Goal: Task Accomplishment & Management: Complete application form

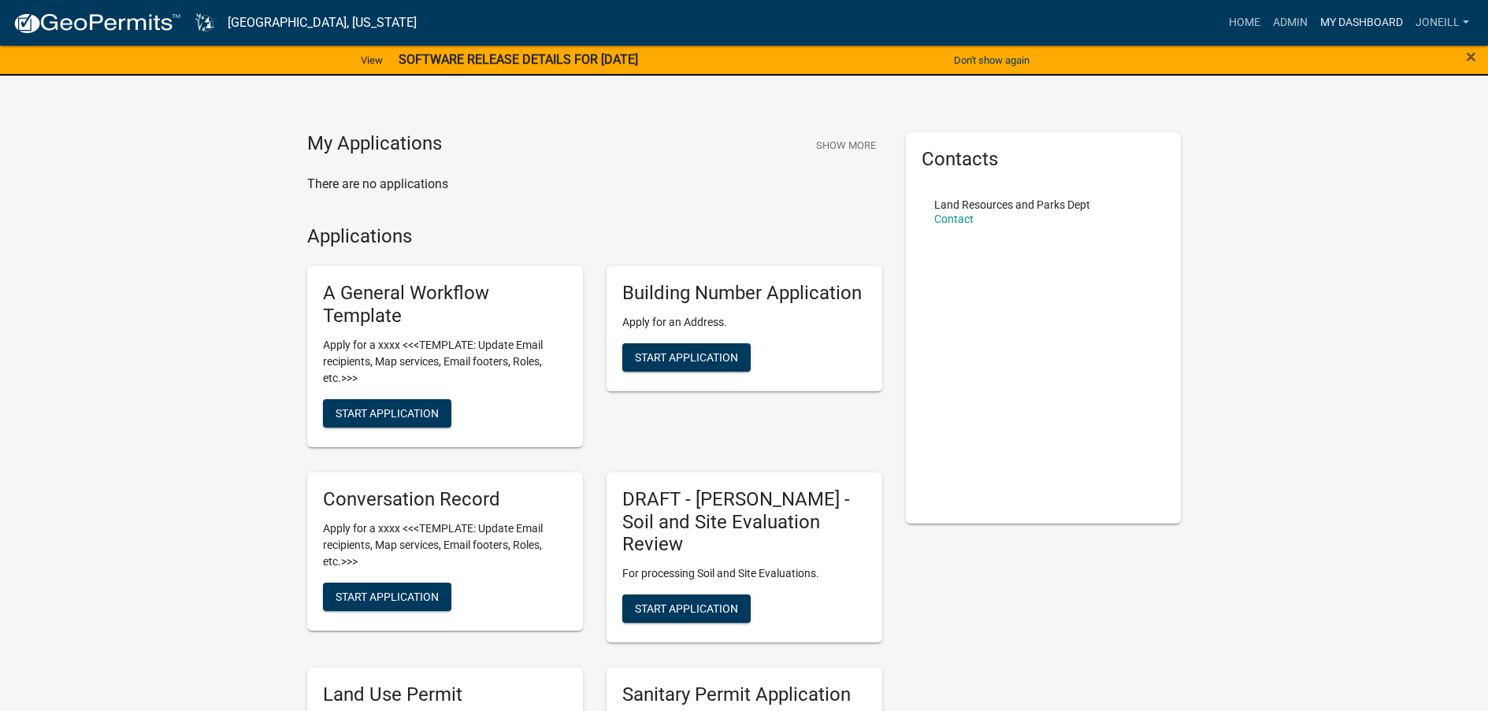
click at [1352, 18] on link "My Dashboard" at bounding box center [1361, 23] width 95 height 30
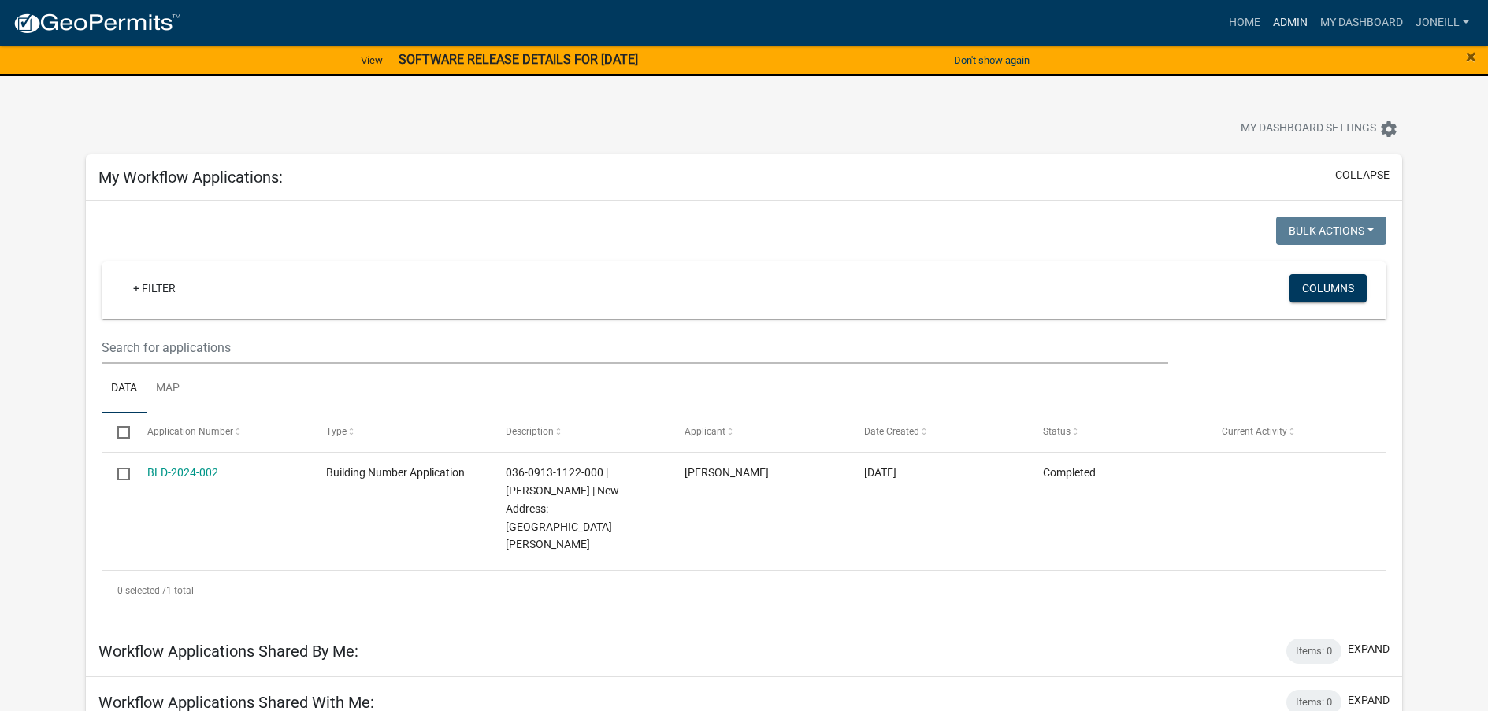
click at [1284, 17] on link "Admin" at bounding box center [1290, 23] width 47 height 30
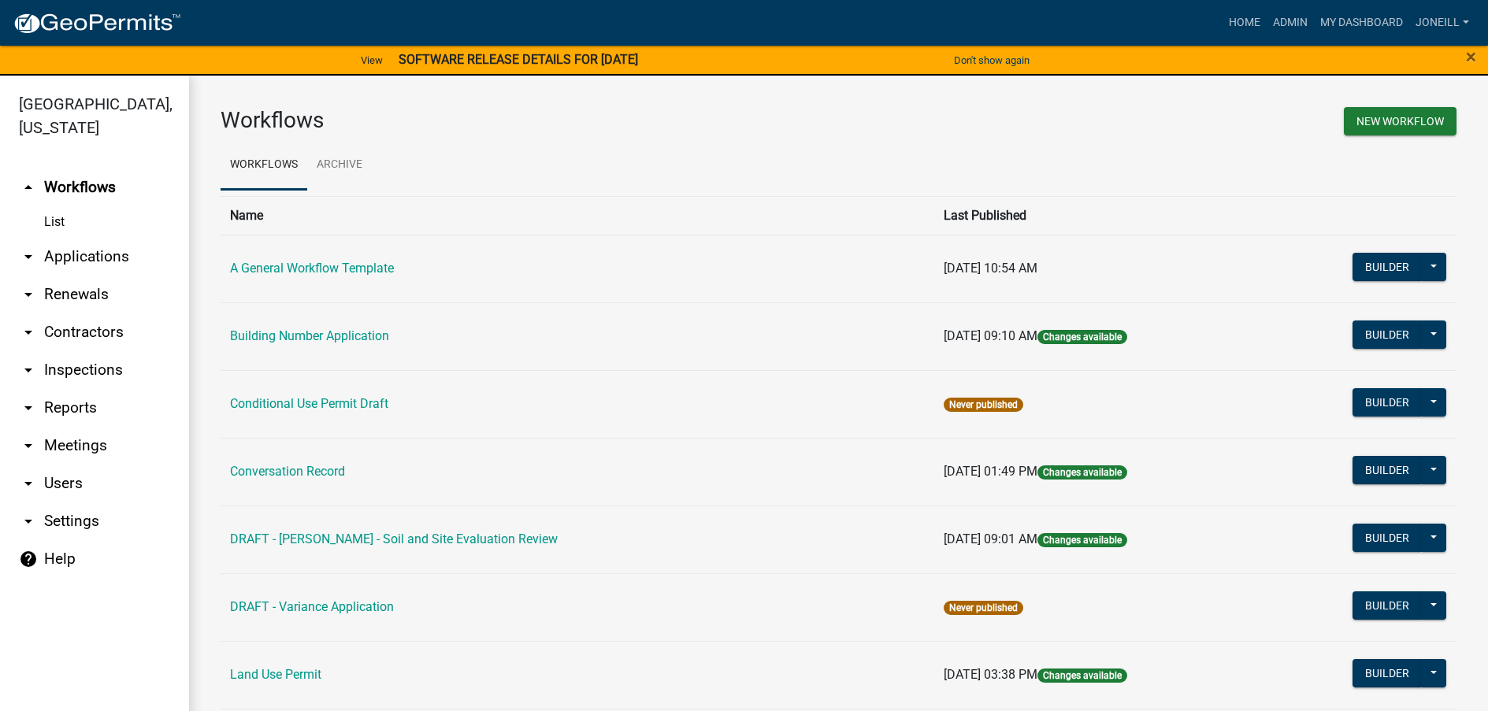
click at [60, 223] on link "List" at bounding box center [94, 222] width 189 height 32
click at [81, 258] on link "arrow_drop_down Applications" at bounding box center [94, 257] width 189 height 38
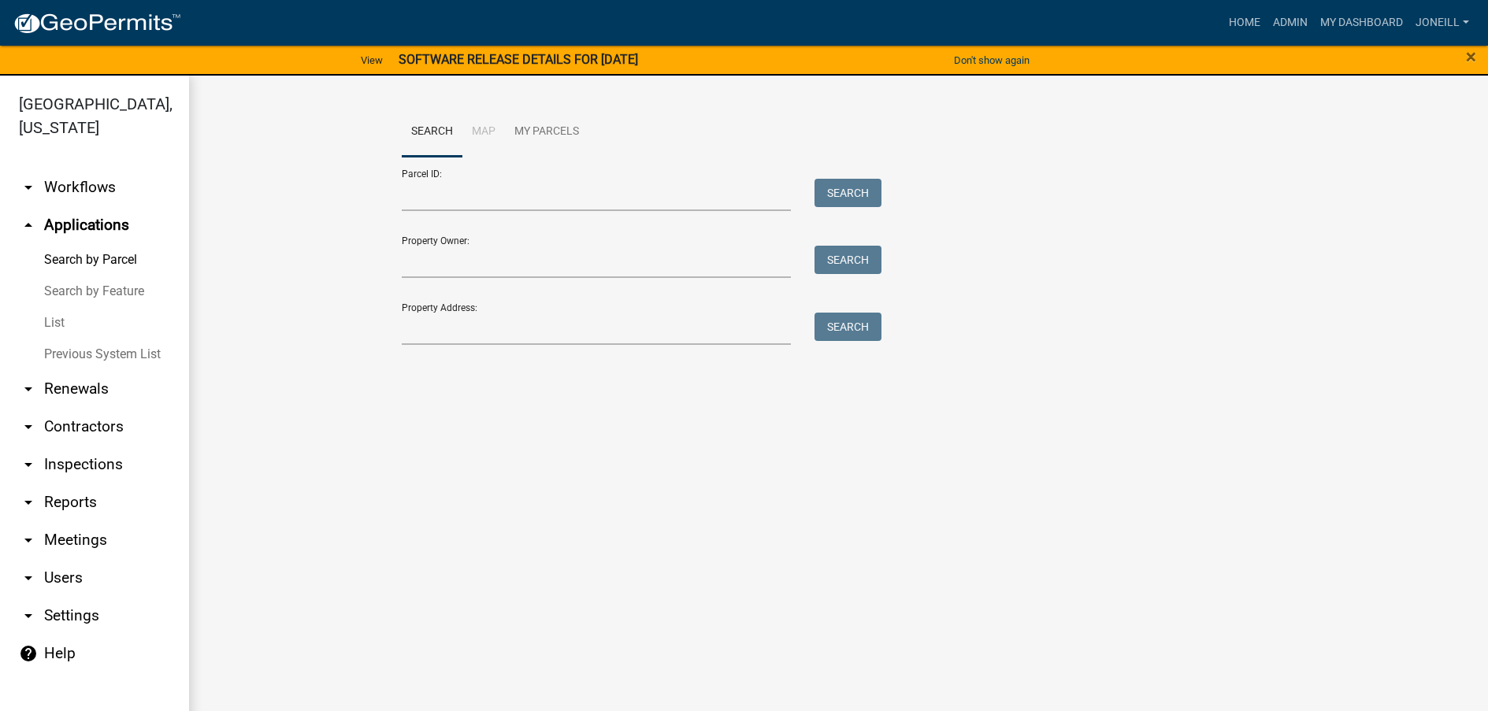
click at [56, 322] on link "List" at bounding box center [94, 323] width 189 height 32
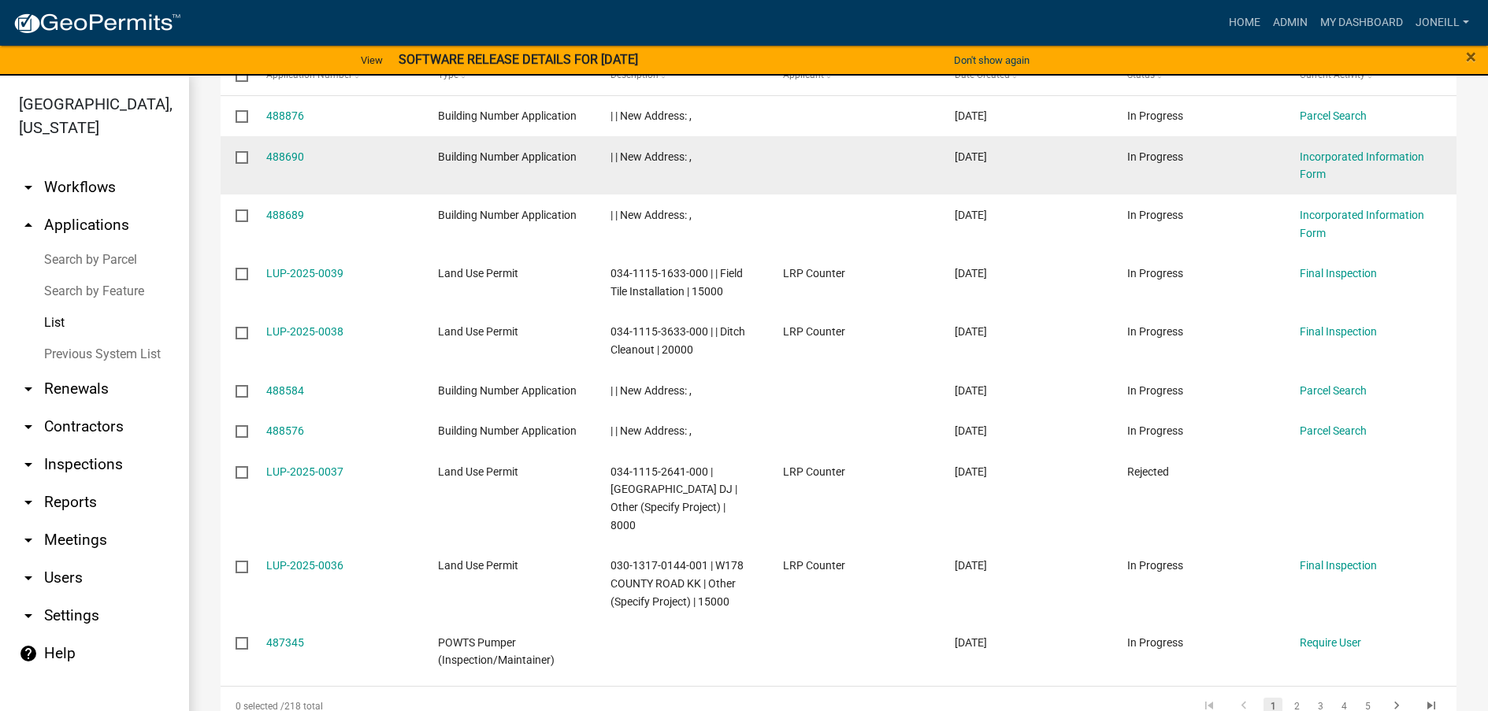
scroll to position [358, 0]
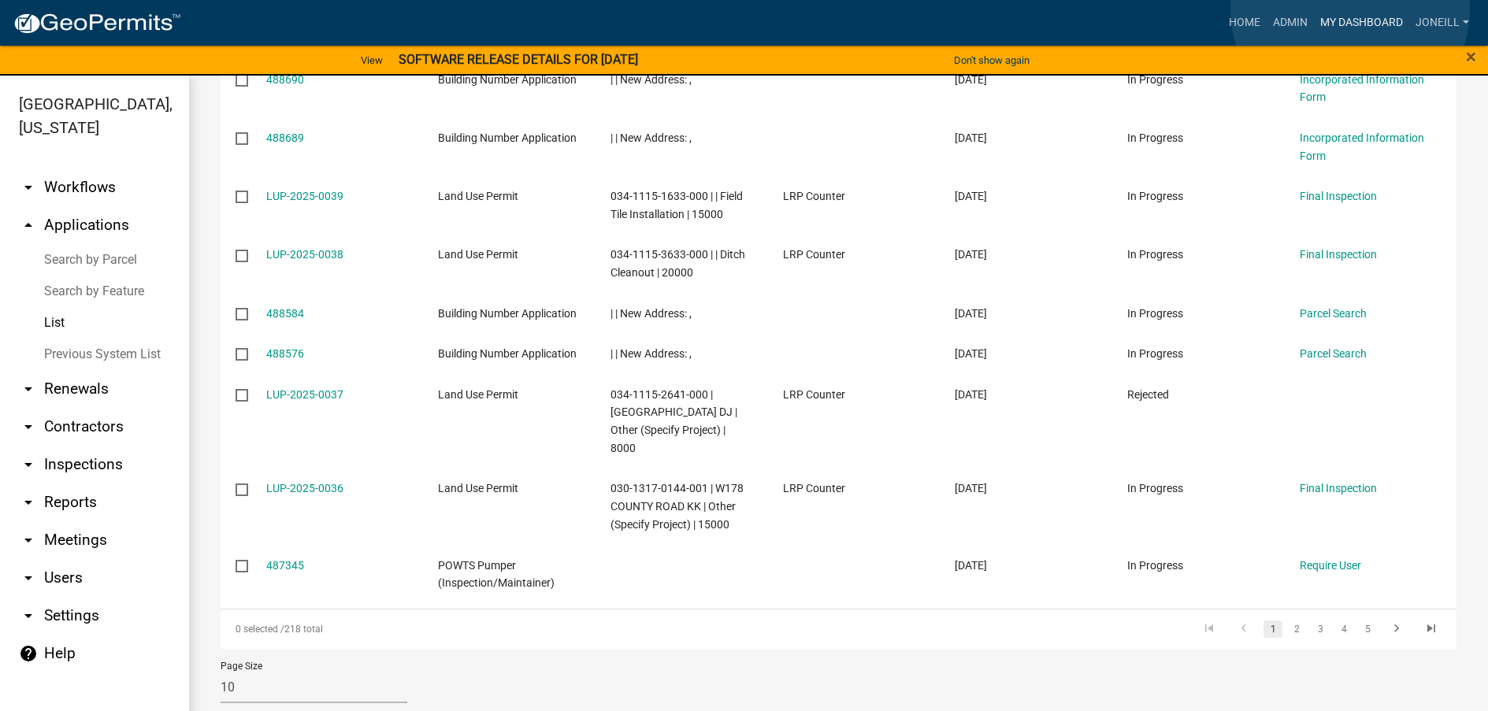
click at [1350, 9] on link "My Dashboard" at bounding box center [1361, 23] width 95 height 30
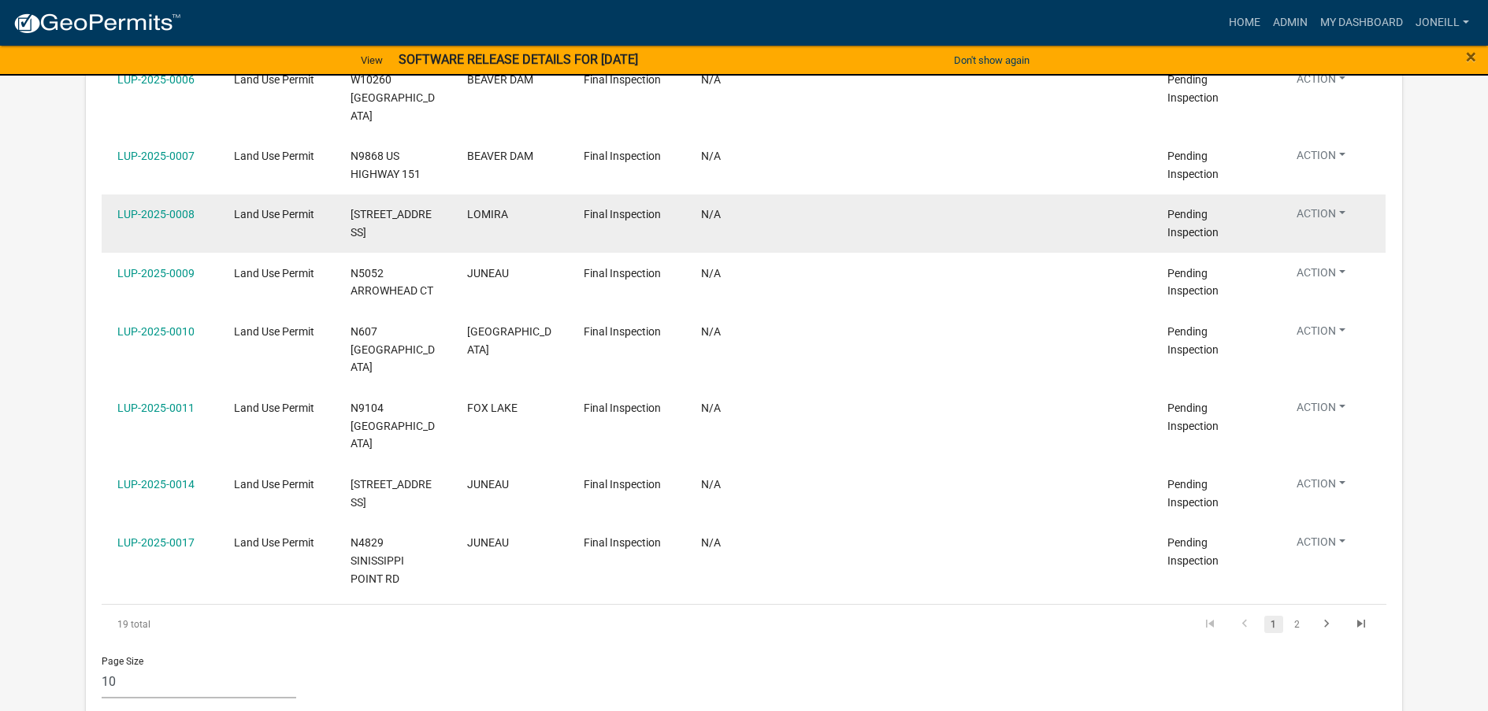
scroll to position [1706, 0]
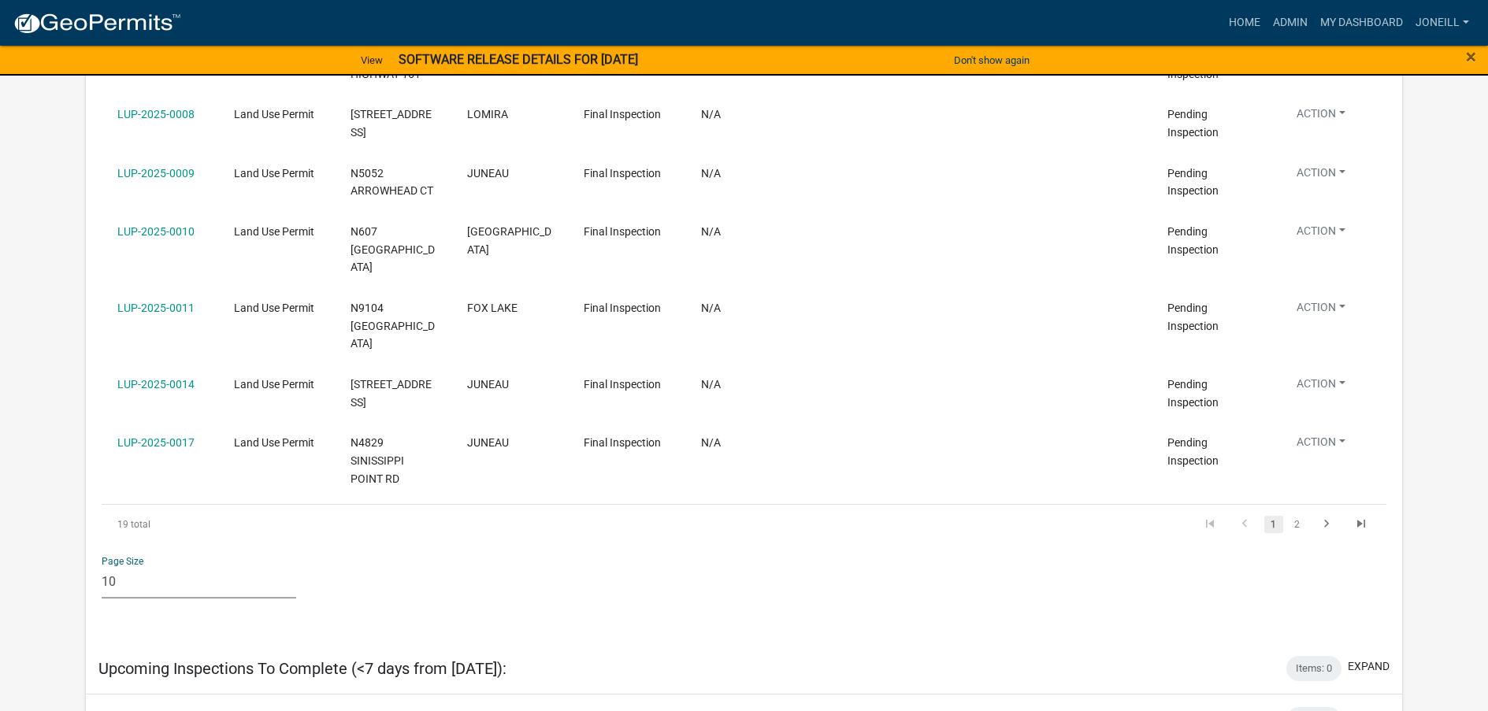
drag, startPoint x: 129, startPoint y: 514, endPoint x: 102, endPoint y: 511, distance: 27.9
click at [102, 566] on select "10 25 50 100" at bounding box center [199, 582] width 195 height 32
select select "2: 50"
click at [102, 566] on select "10 25 50 100" at bounding box center [199, 582] width 195 height 32
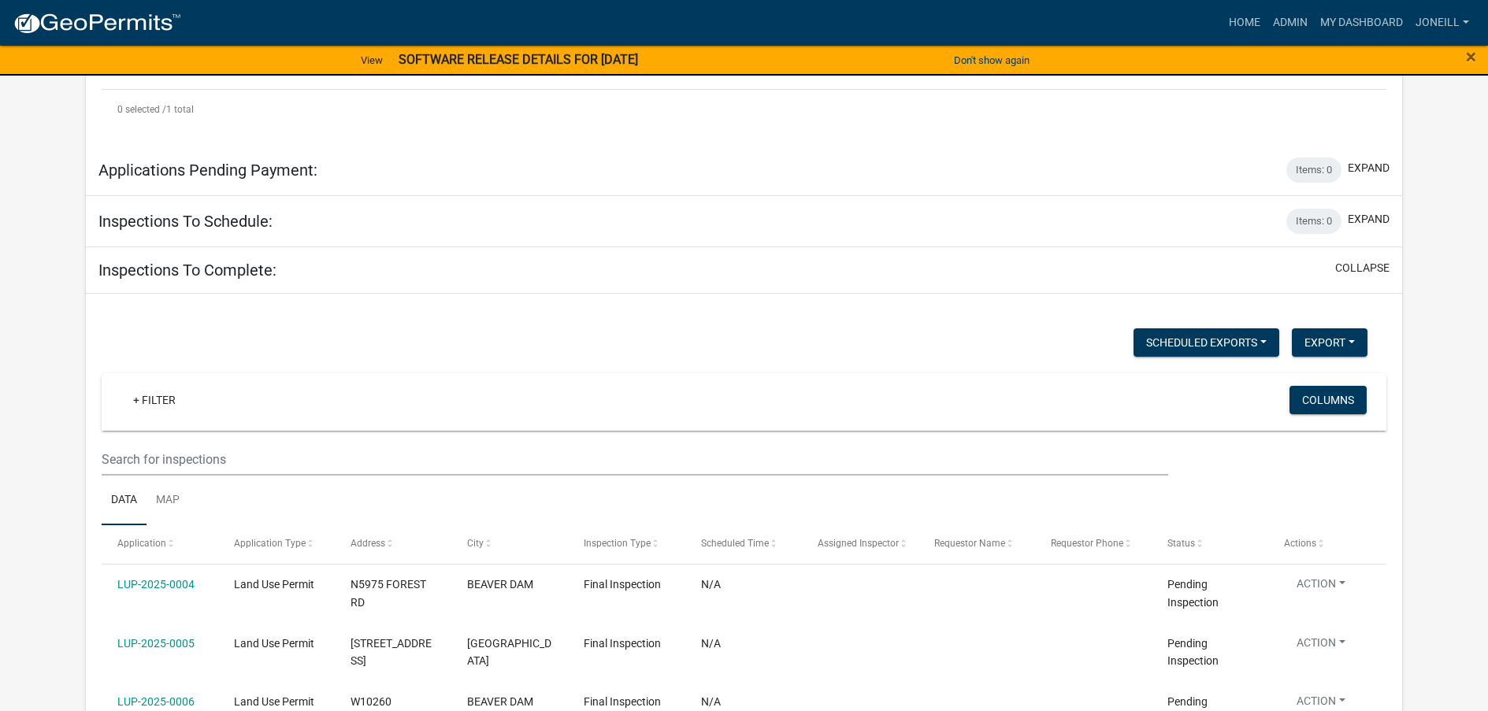
scroll to position [1037, 0]
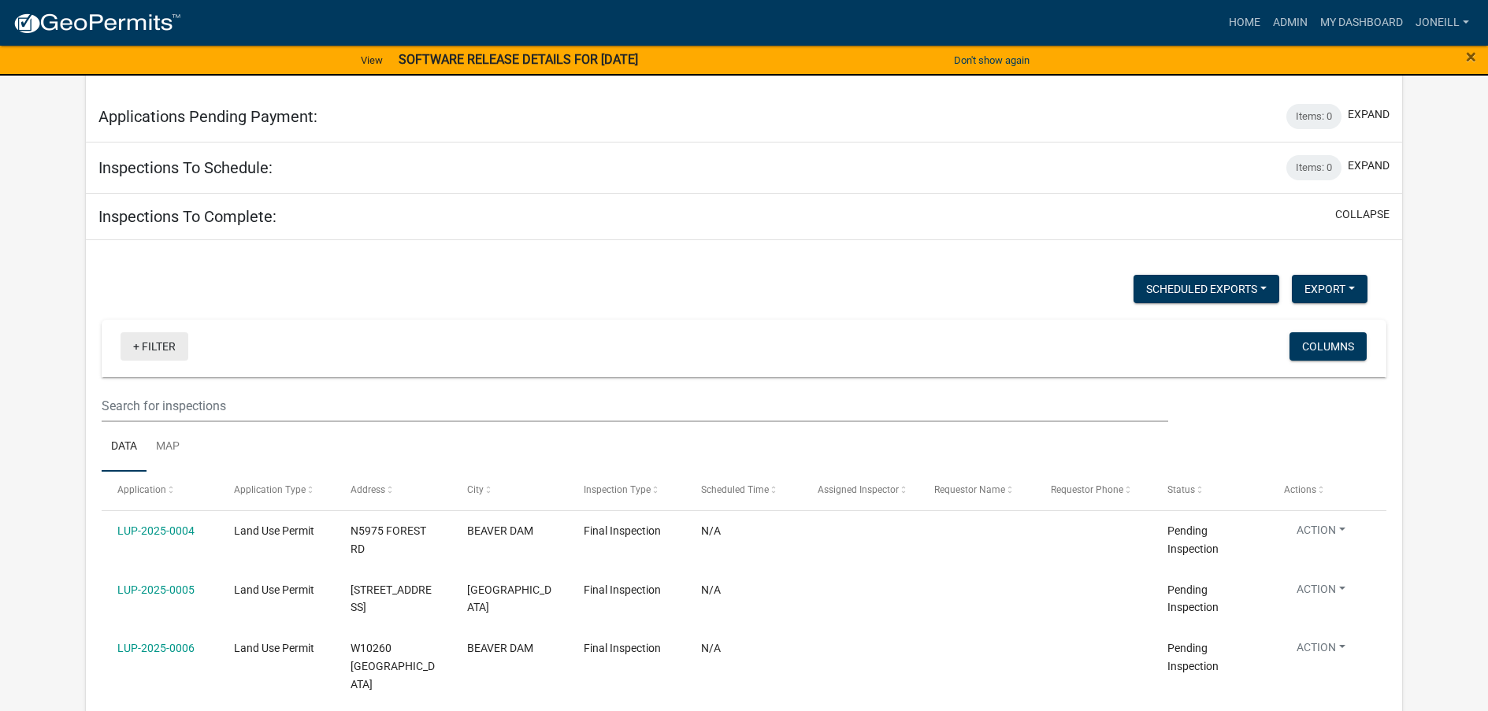
click at [160, 332] on link "+ Filter" at bounding box center [155, 346] width 68 height 28
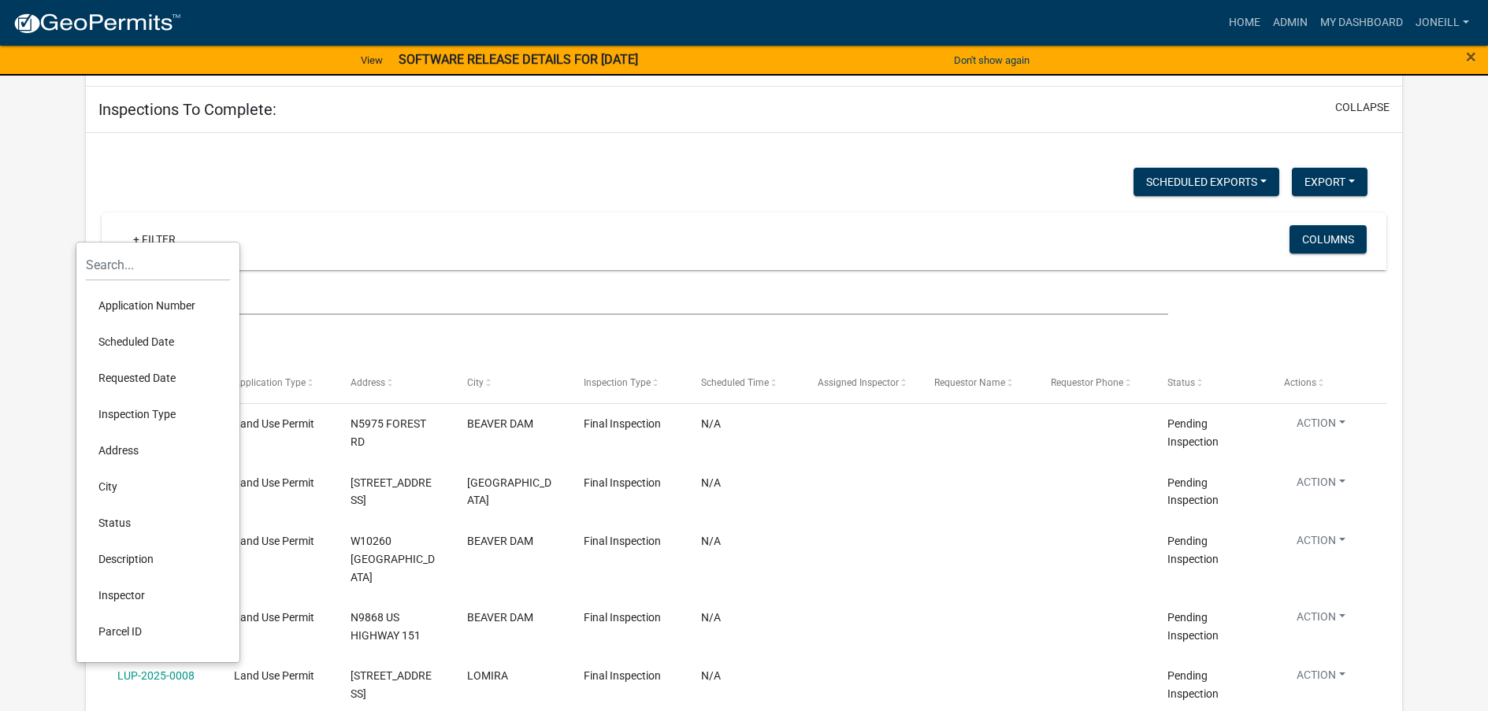
scroll to position [1194, 0]
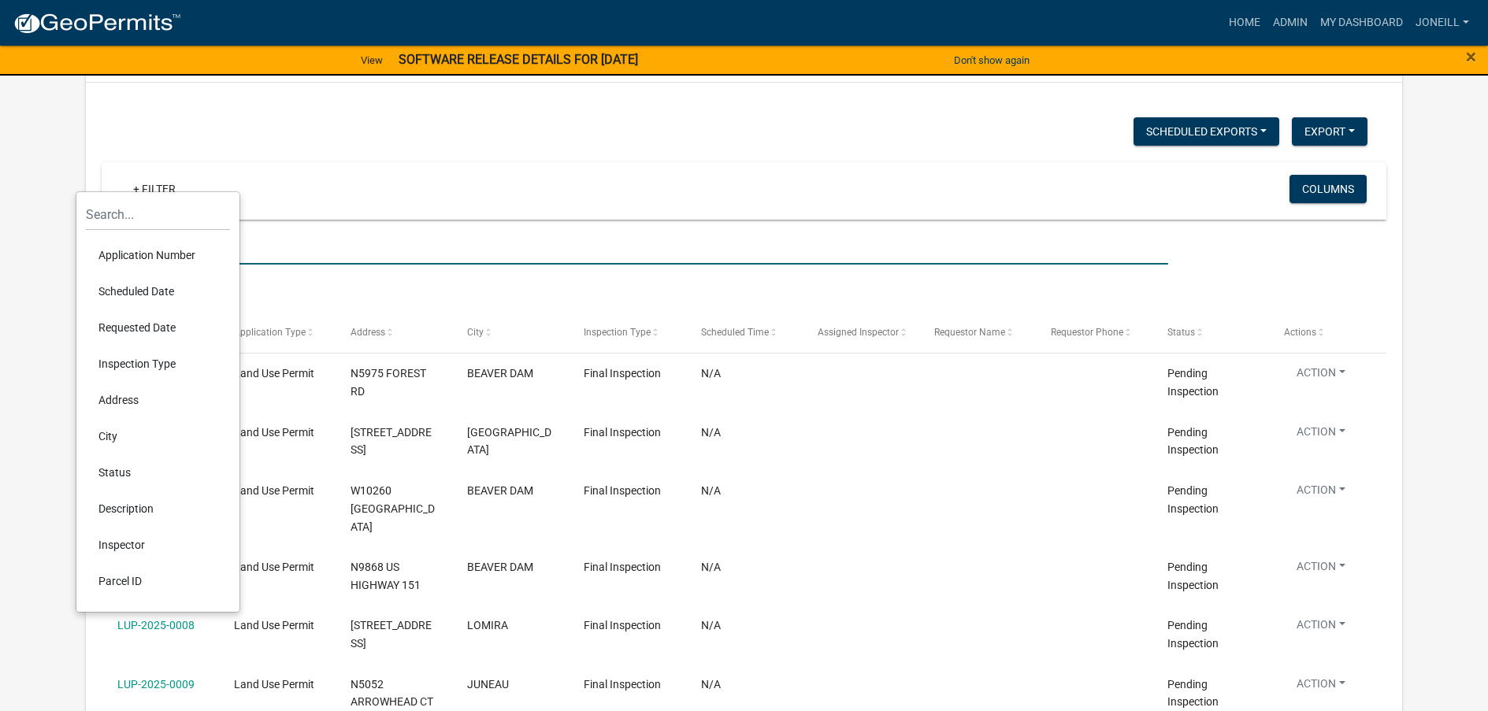
click at [518, 232] on input "text" at bounding box center [635, 248] width 1066 height 32
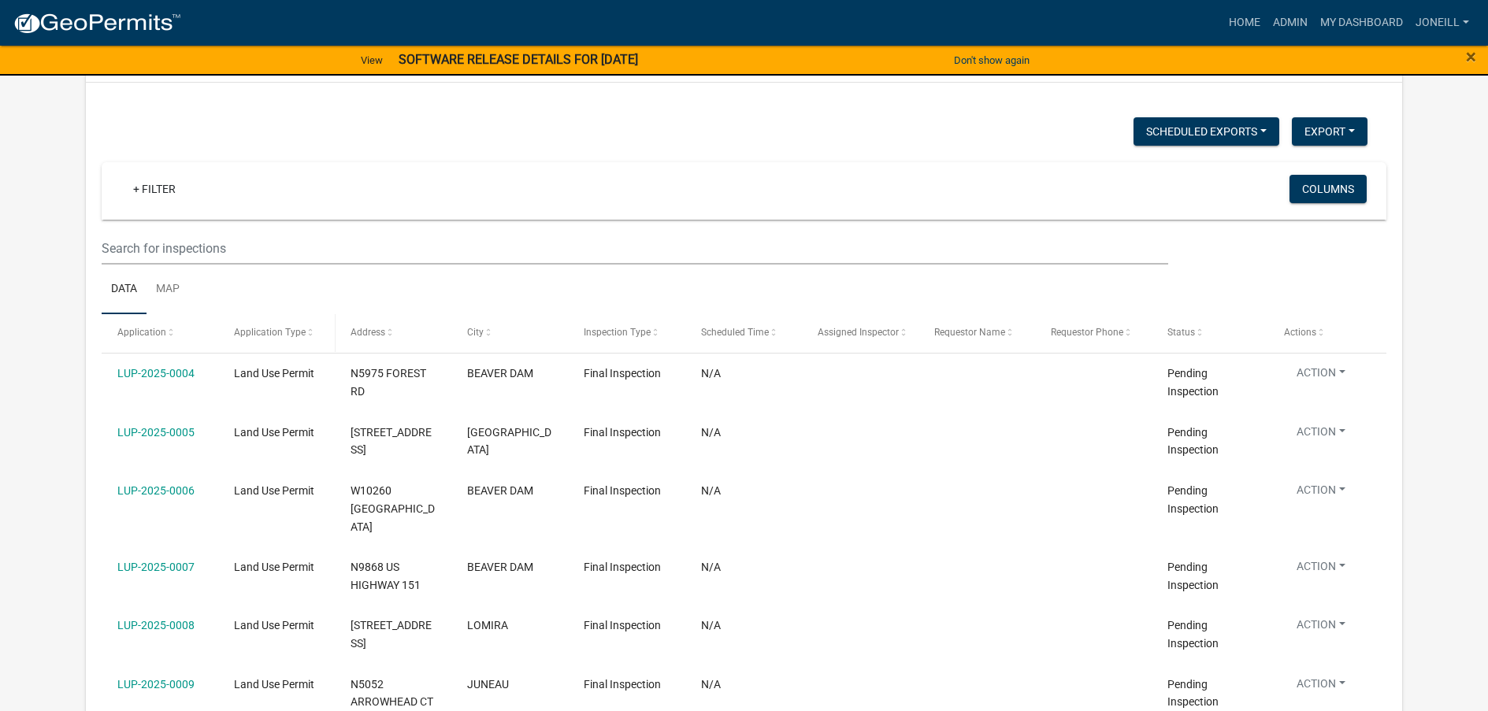
click at [307, 328] on span at bounding box center [310, 333] width 9 height 11
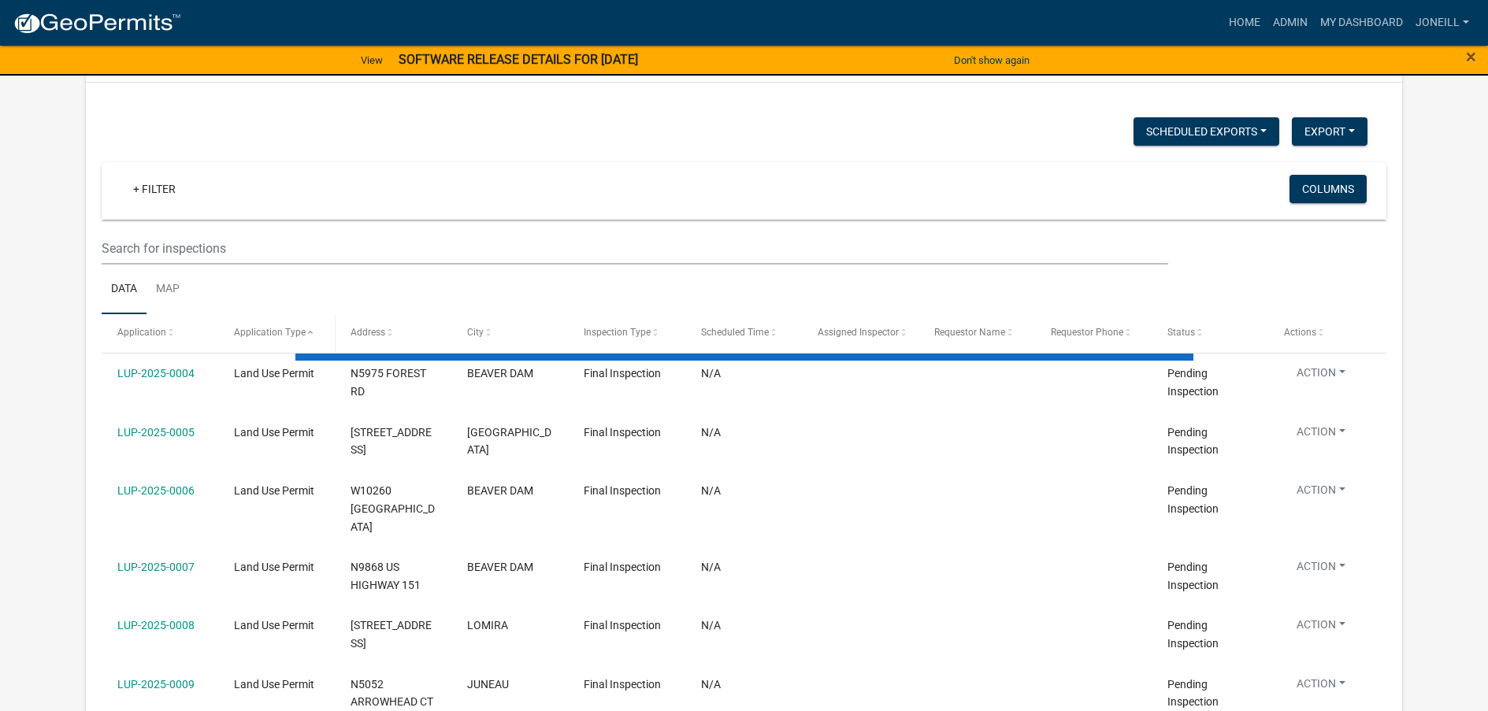
click at [307, 328] on span at bounding box center [310, 333] width 9 height 11
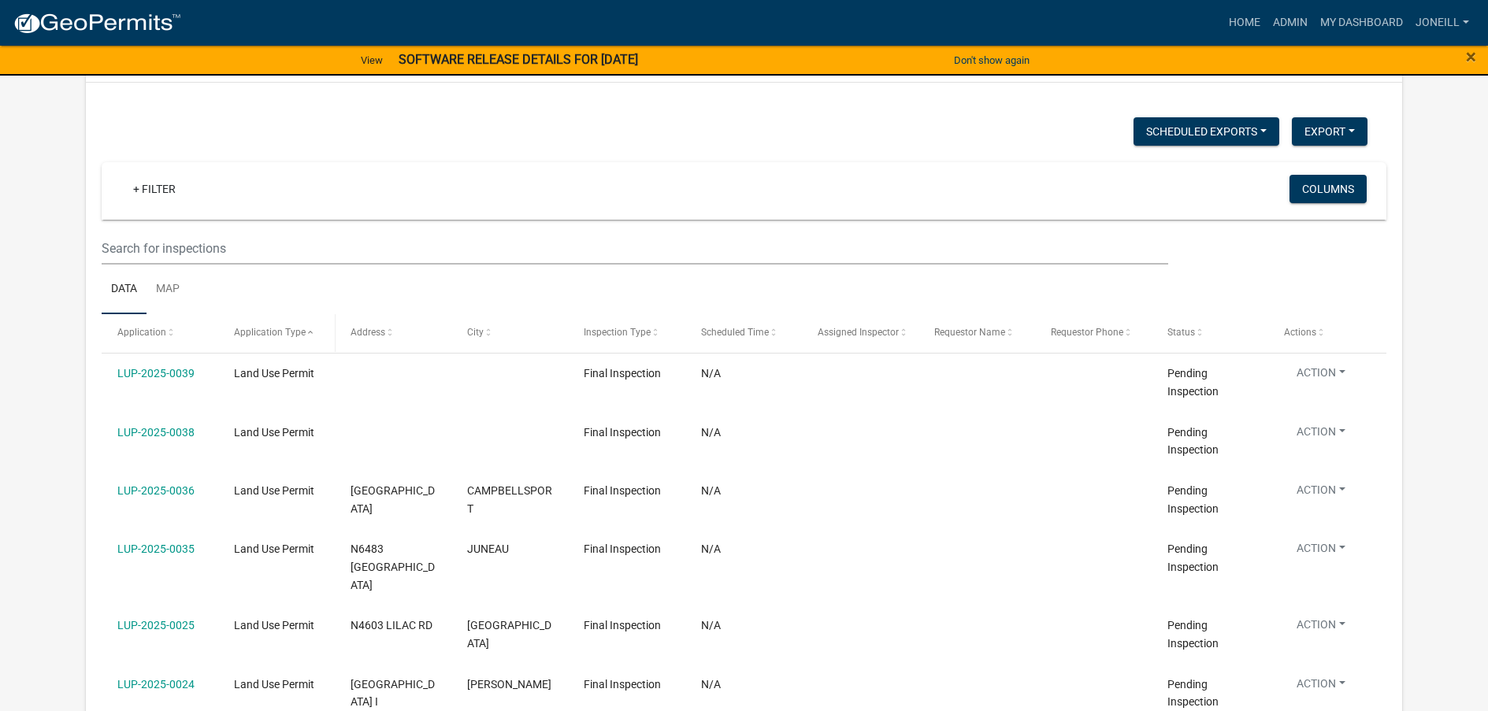
click at [307, 328] on span at bounding box center [310, 333] width 9 height 11
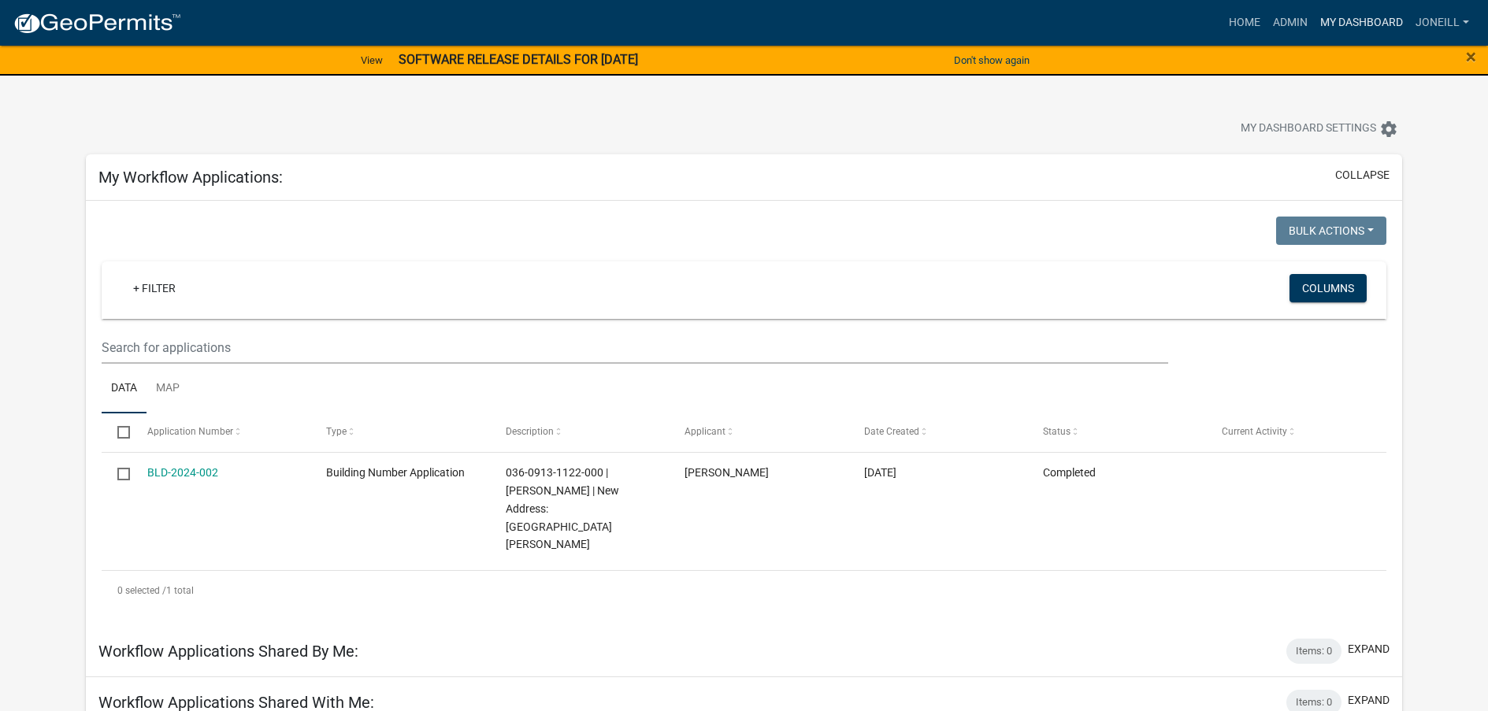
click at [1344, 21] on link "My Dashboard" at bounding box center [1361, 23] width 95 height 30
click at [1280, 21] on link "Admin" at bounding box center [1290, 23] width 47 height 30
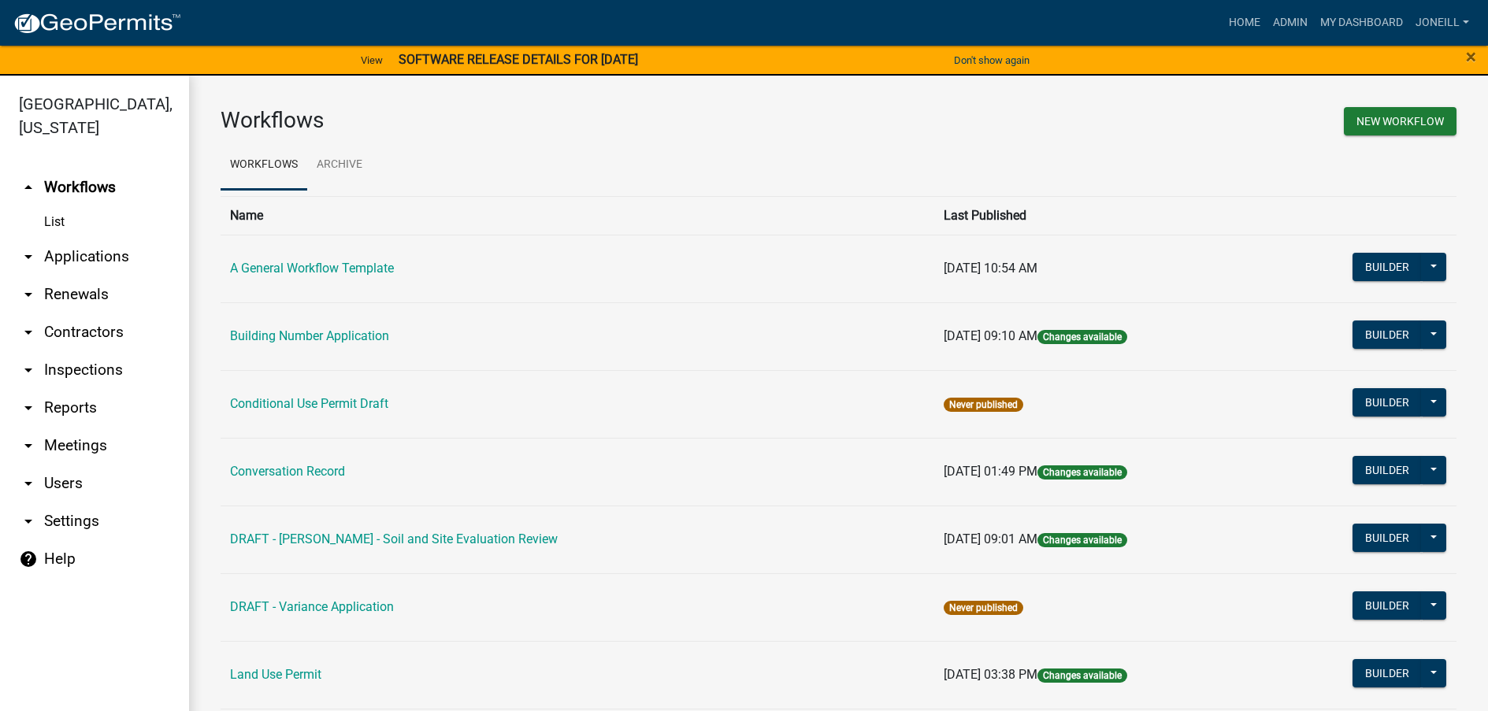
click at [70, 254] on link "arrow_drop_down Applications" at bounding box center [94, 257] width 189 height 38
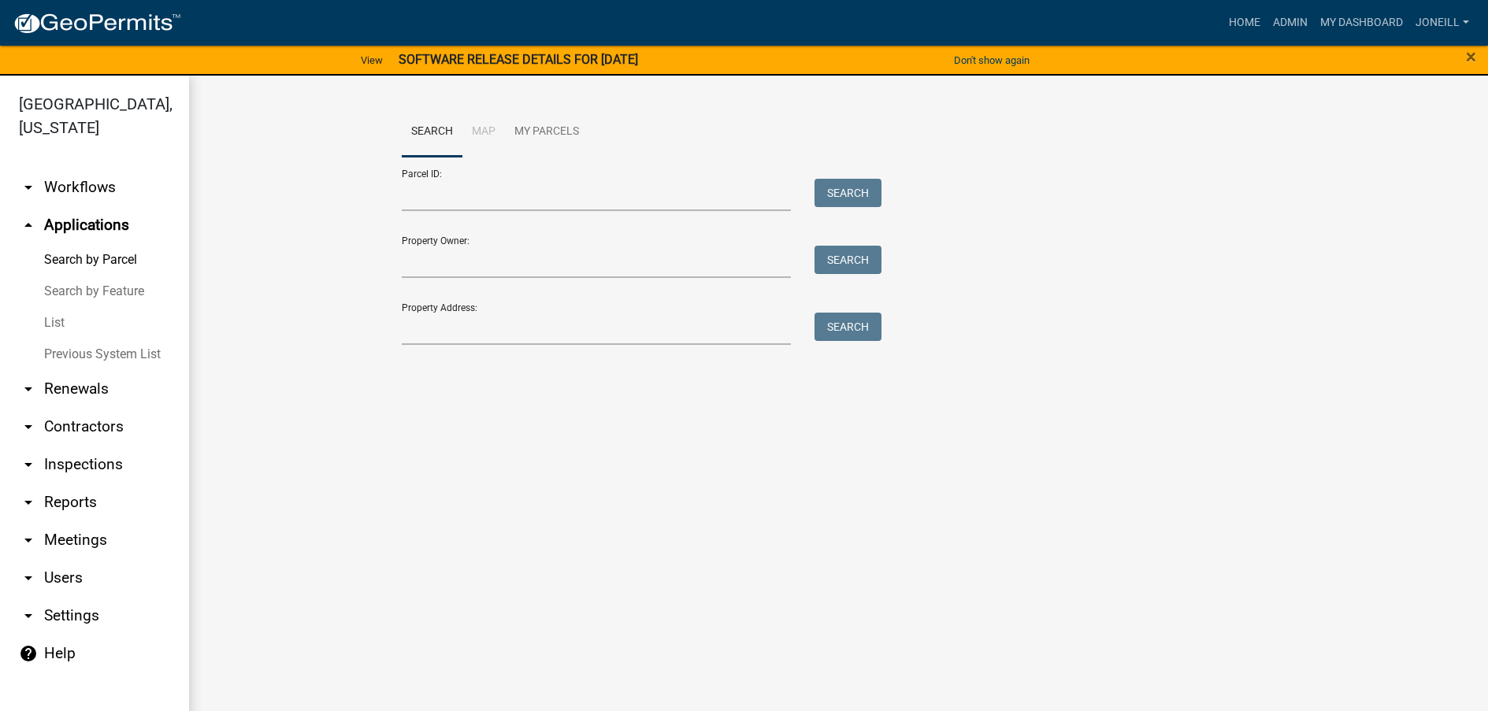
click at [58, 321] on link "List" at bounding box center [94, 323] width 189 height 32
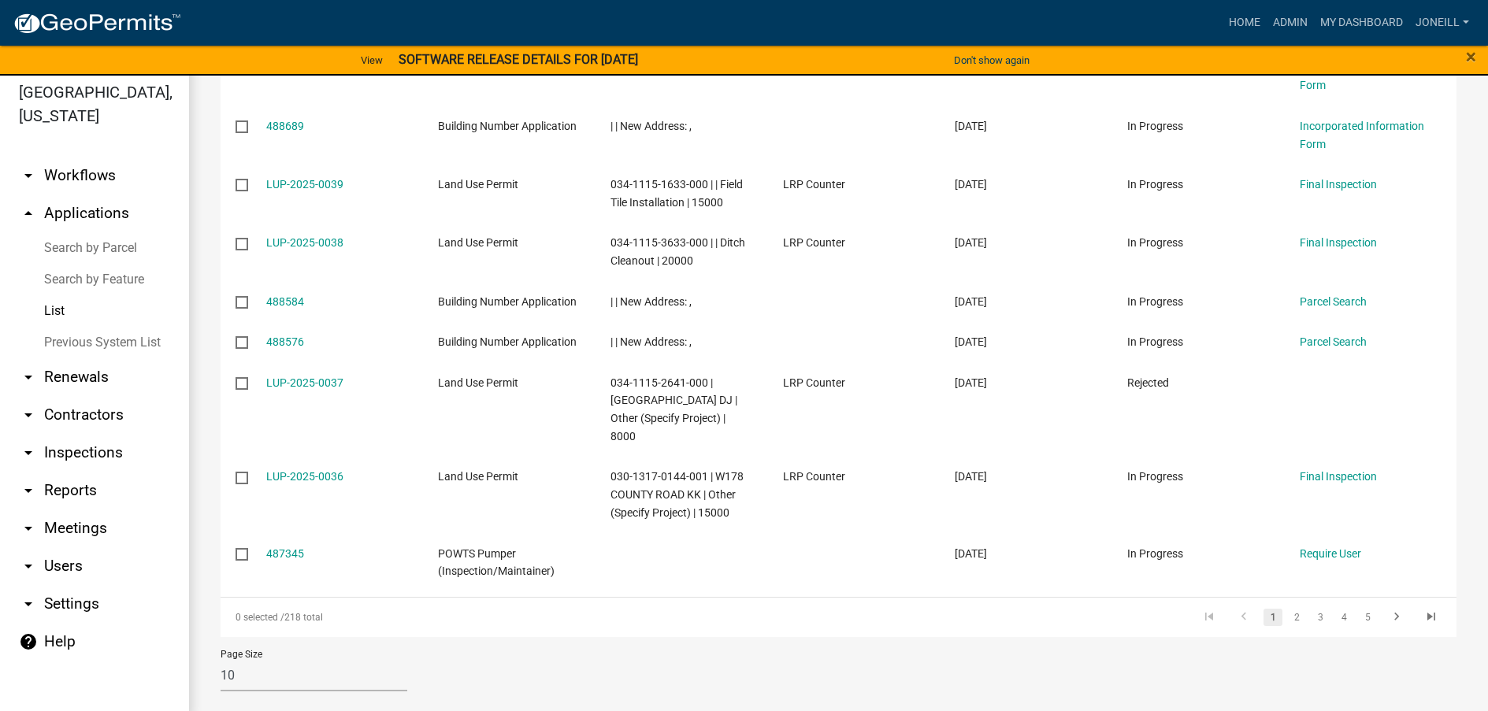
scroll to position [19, 0]
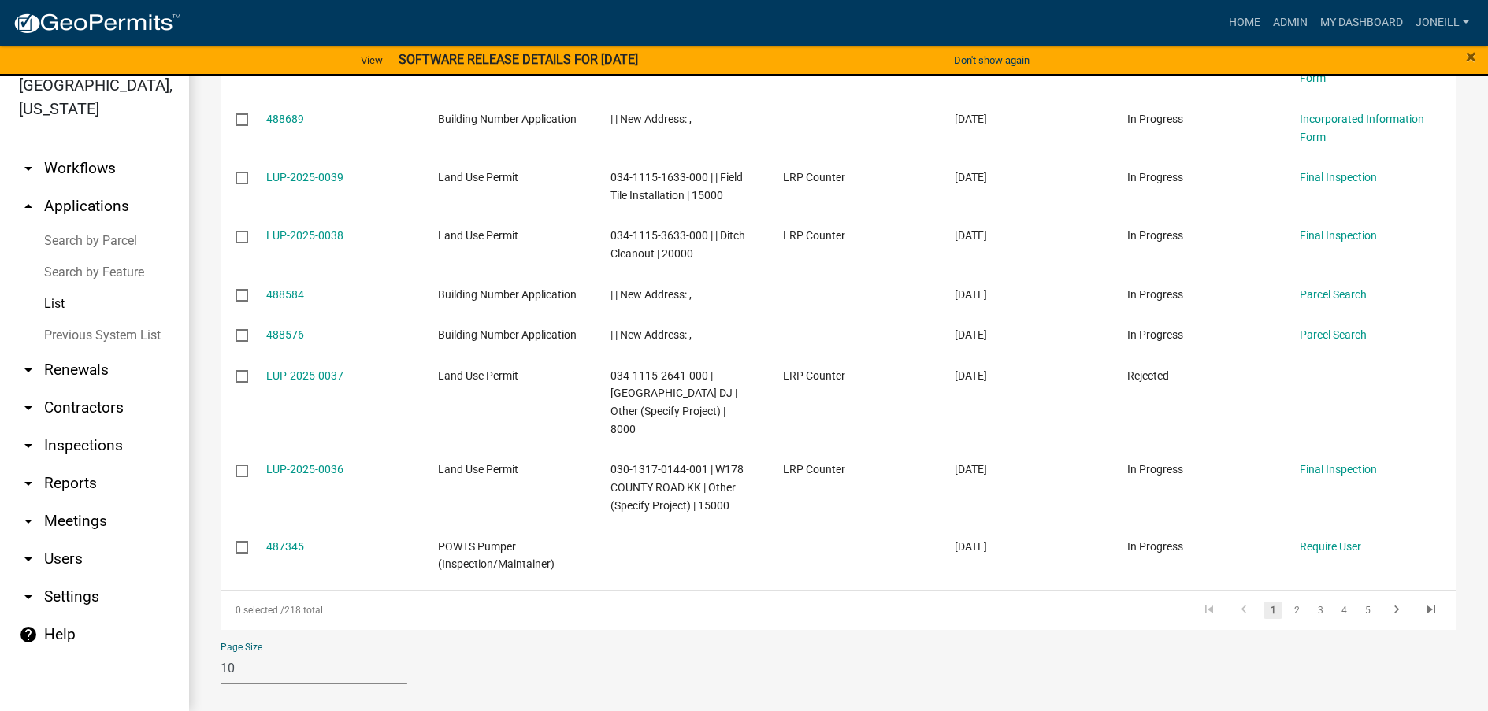
click at [240, 652] on select "10 25 50 100" at bounding box center [314, 668] width 187 height 32
select select "3: 100"
click at [221, 652] on select "10 25 50 100" at bounding box center [314, 668] width 187 height 32
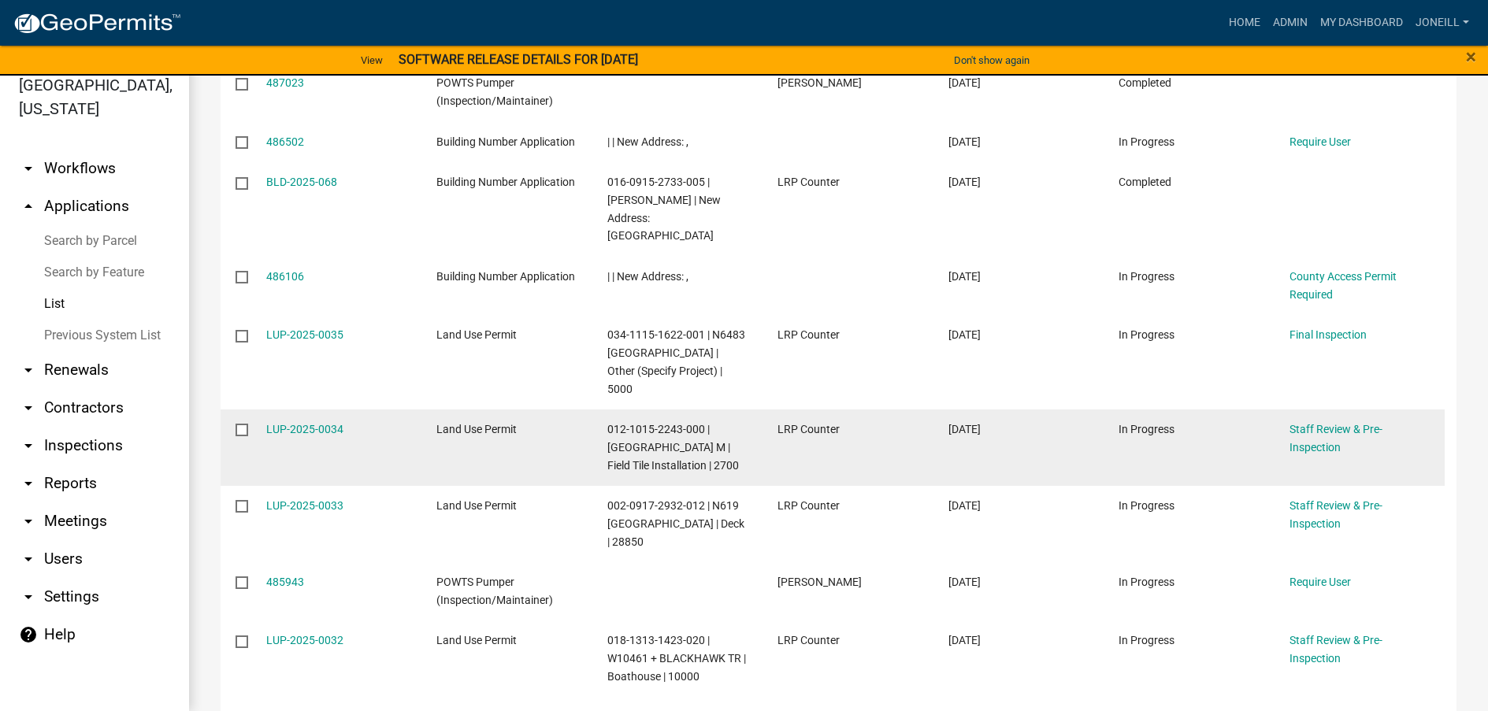
scroll to position [1067, 0]
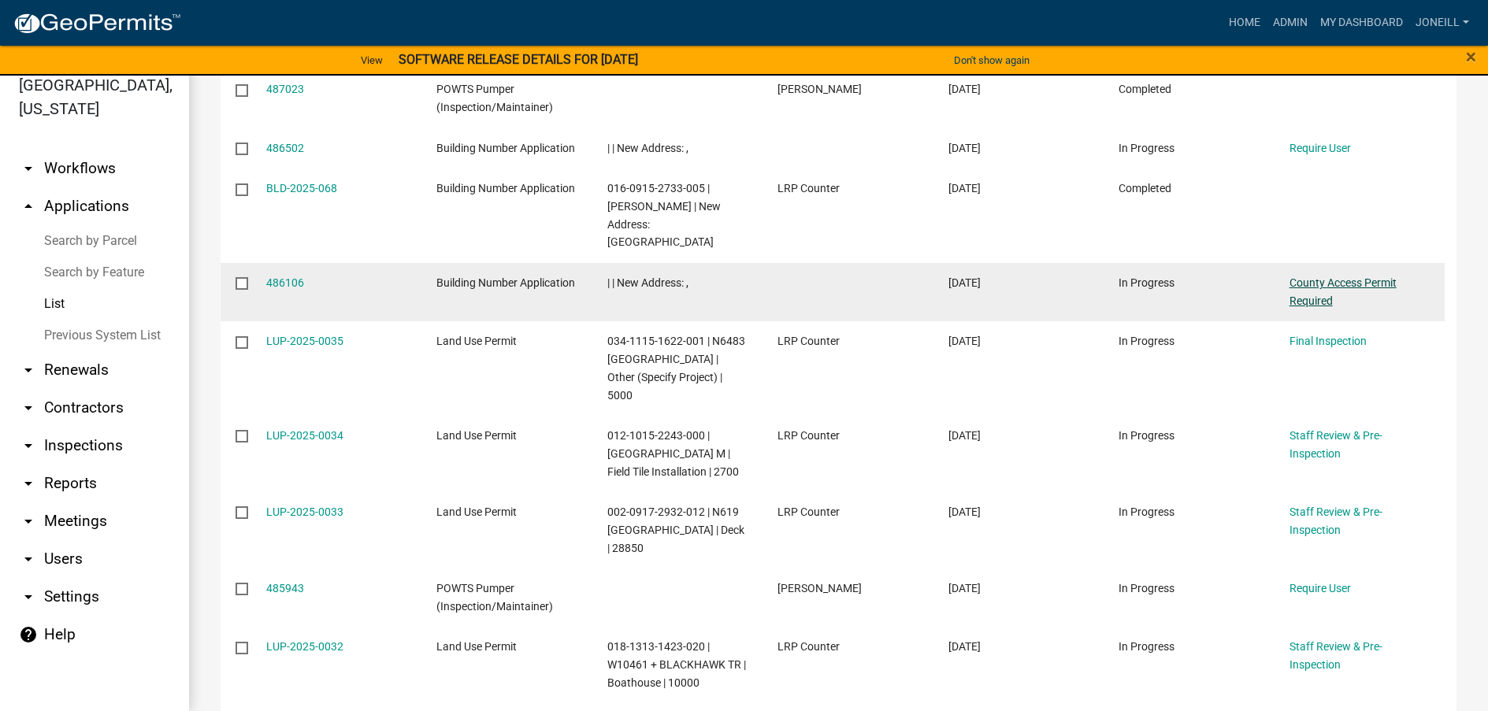
click at [1305, 277] on link "County Access Permit Required" at bounding box center [1343, 292] width 107 height 31
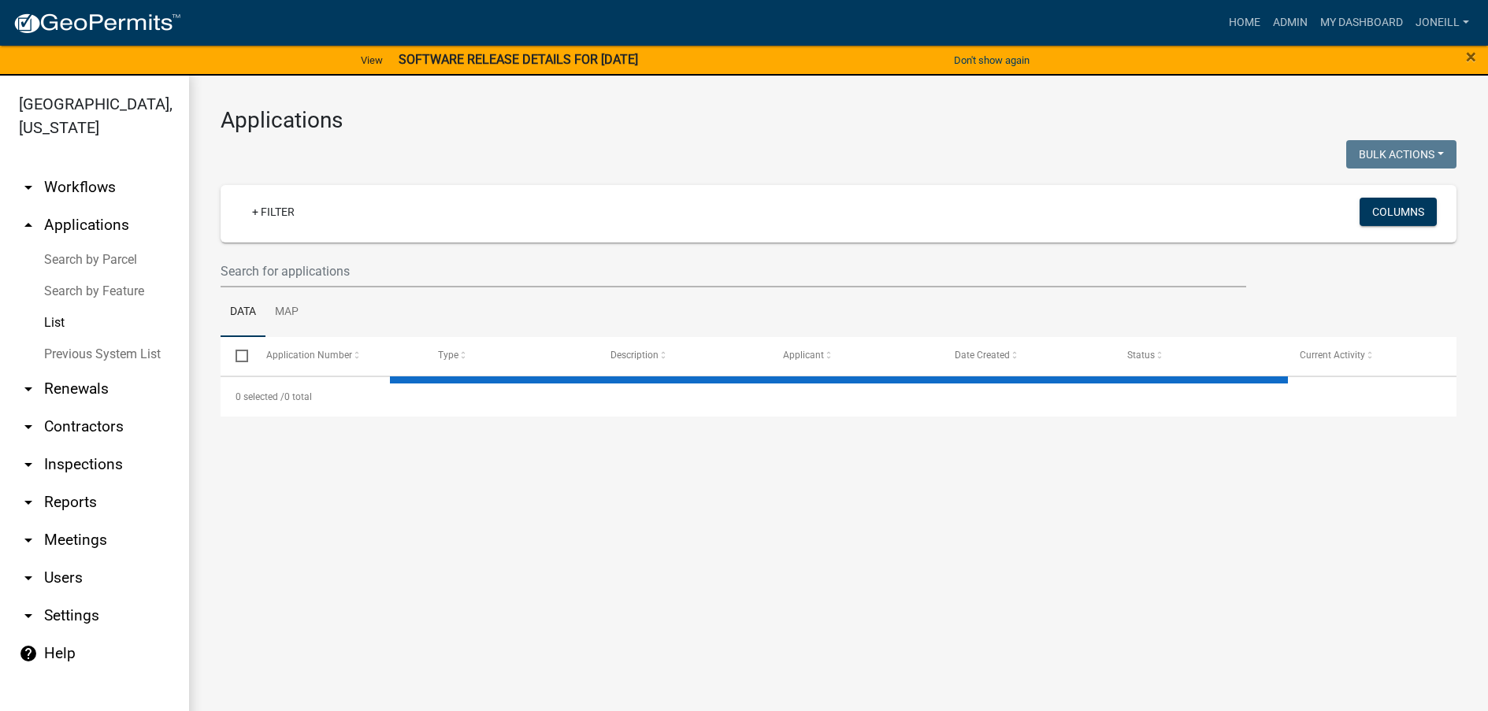
select select "3: 100"
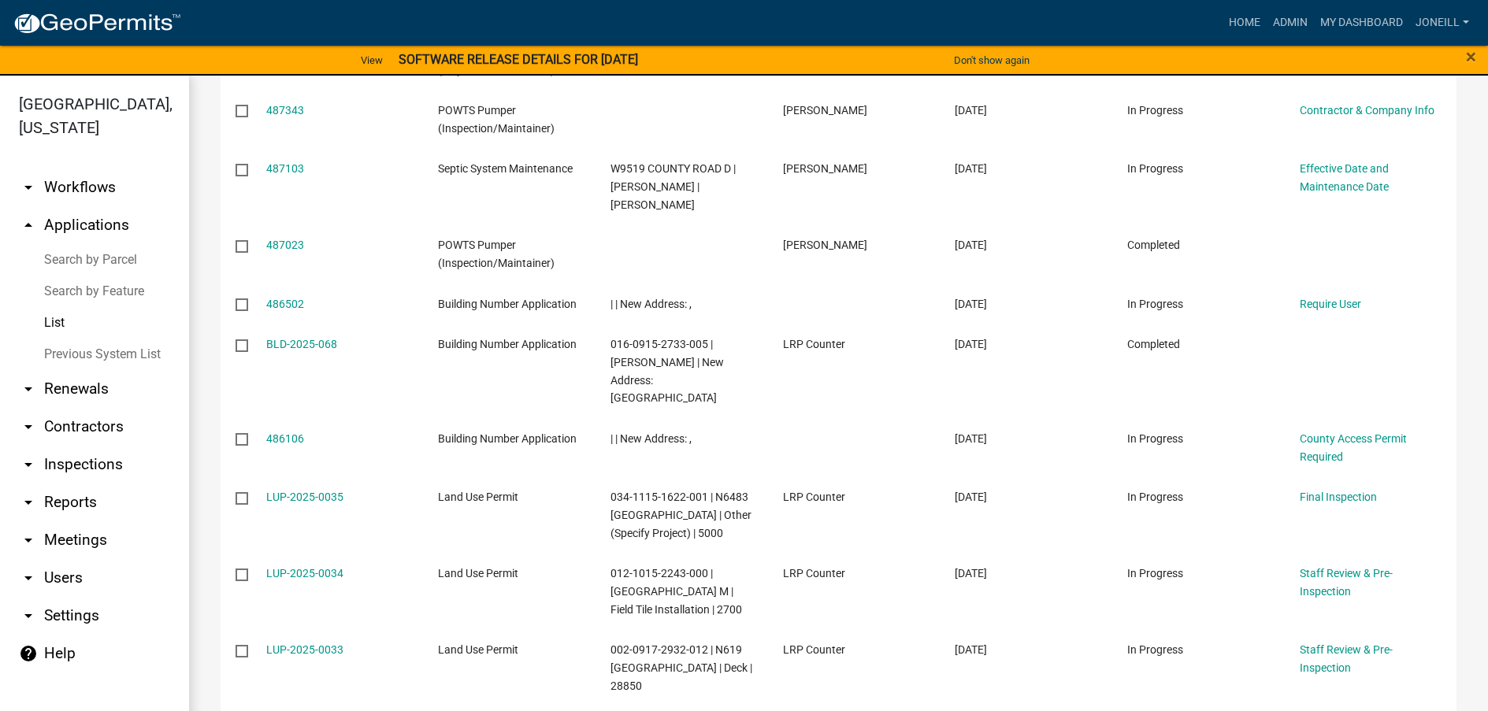
scroll to position [945, 0]
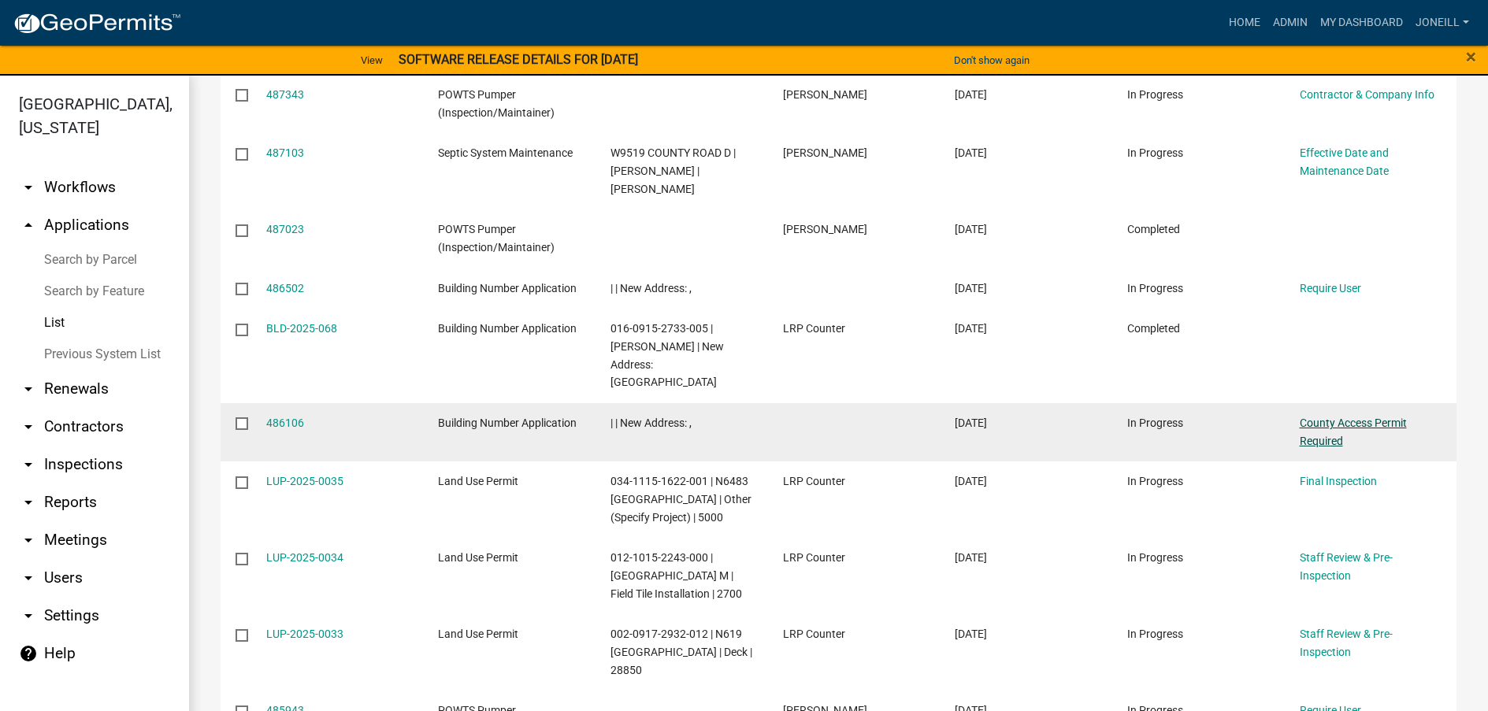
click at [1350, 417] on link "County Access Permit Required" at bounding box center [1353, 432] width 107 height 31
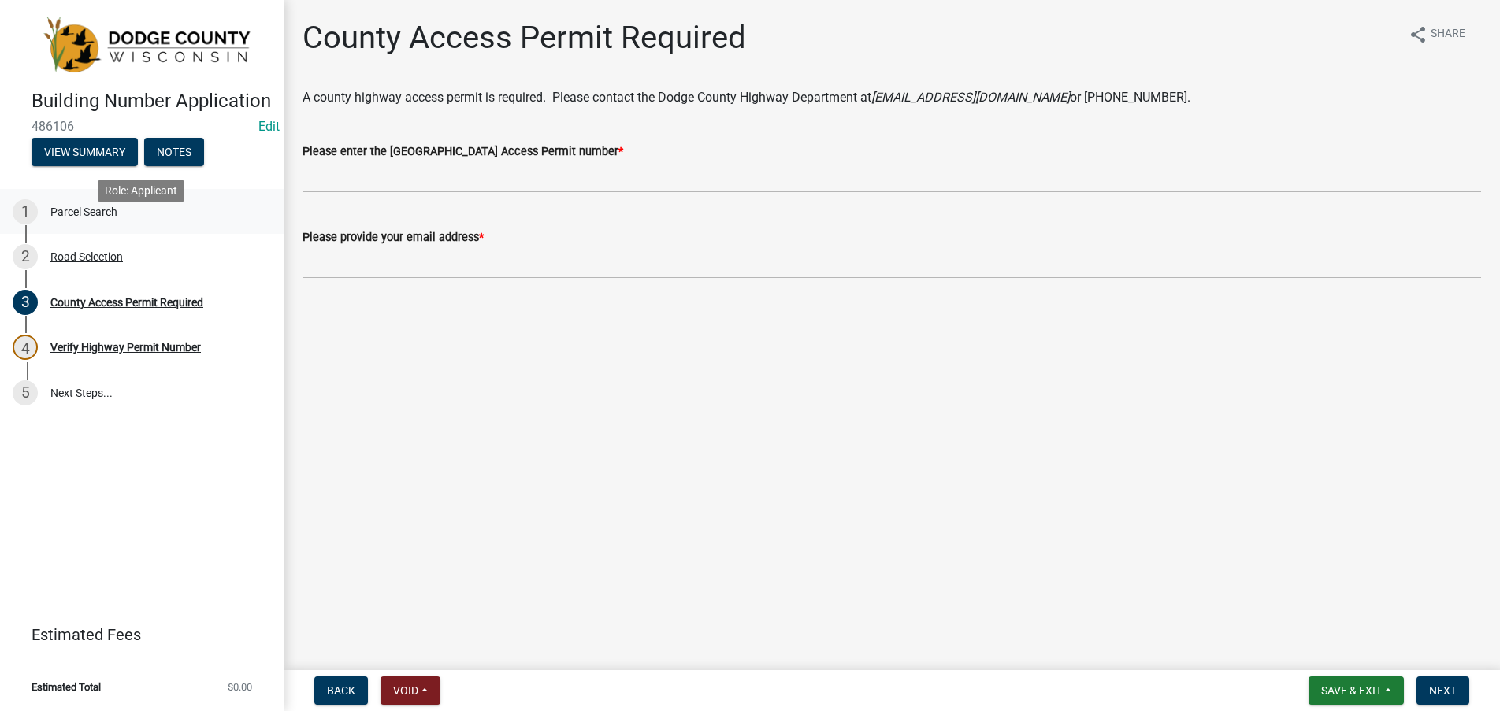
click at [94, 217] on div "Parcel Search" at bounding box center [83, 211] width 67 height 11
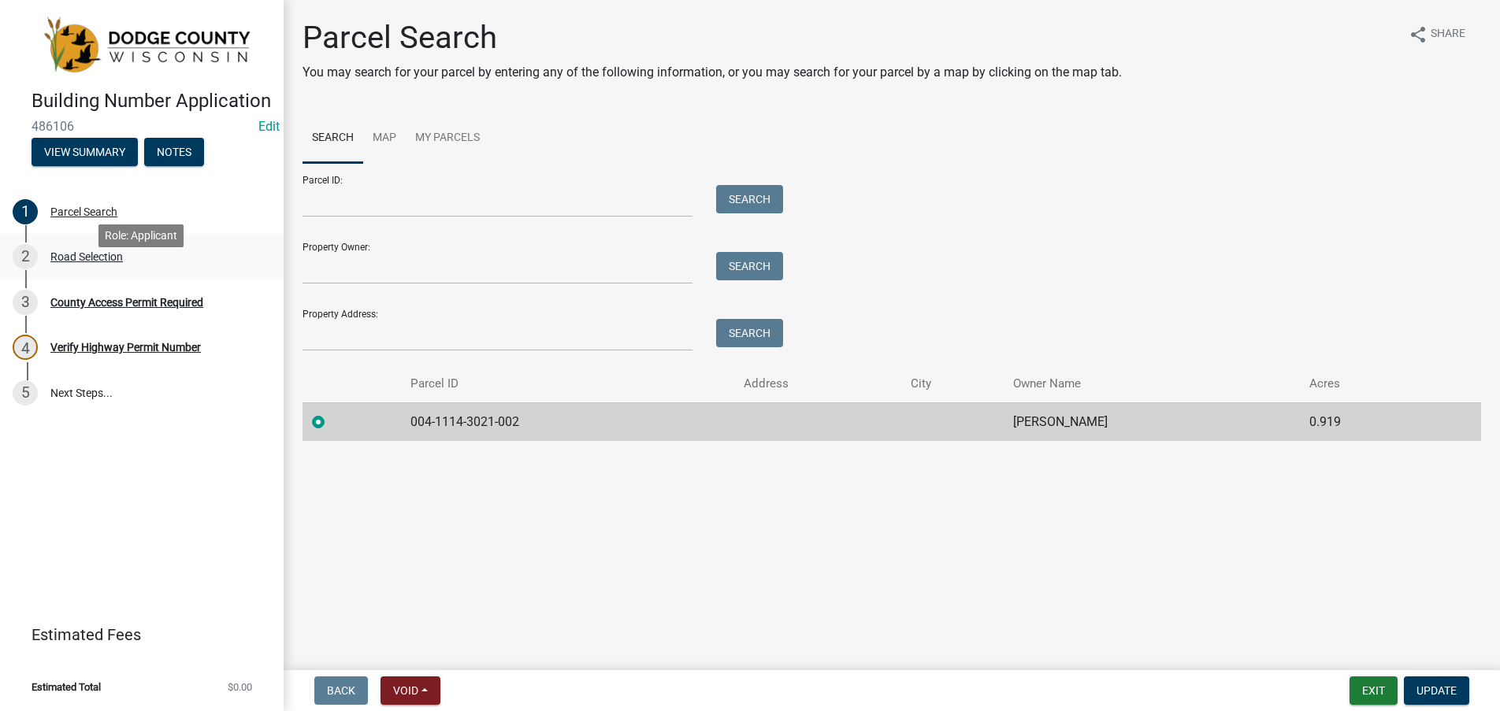
click at [91, 262] on div "Road Selection" at bounding box center [86, 256] width 72 height 11
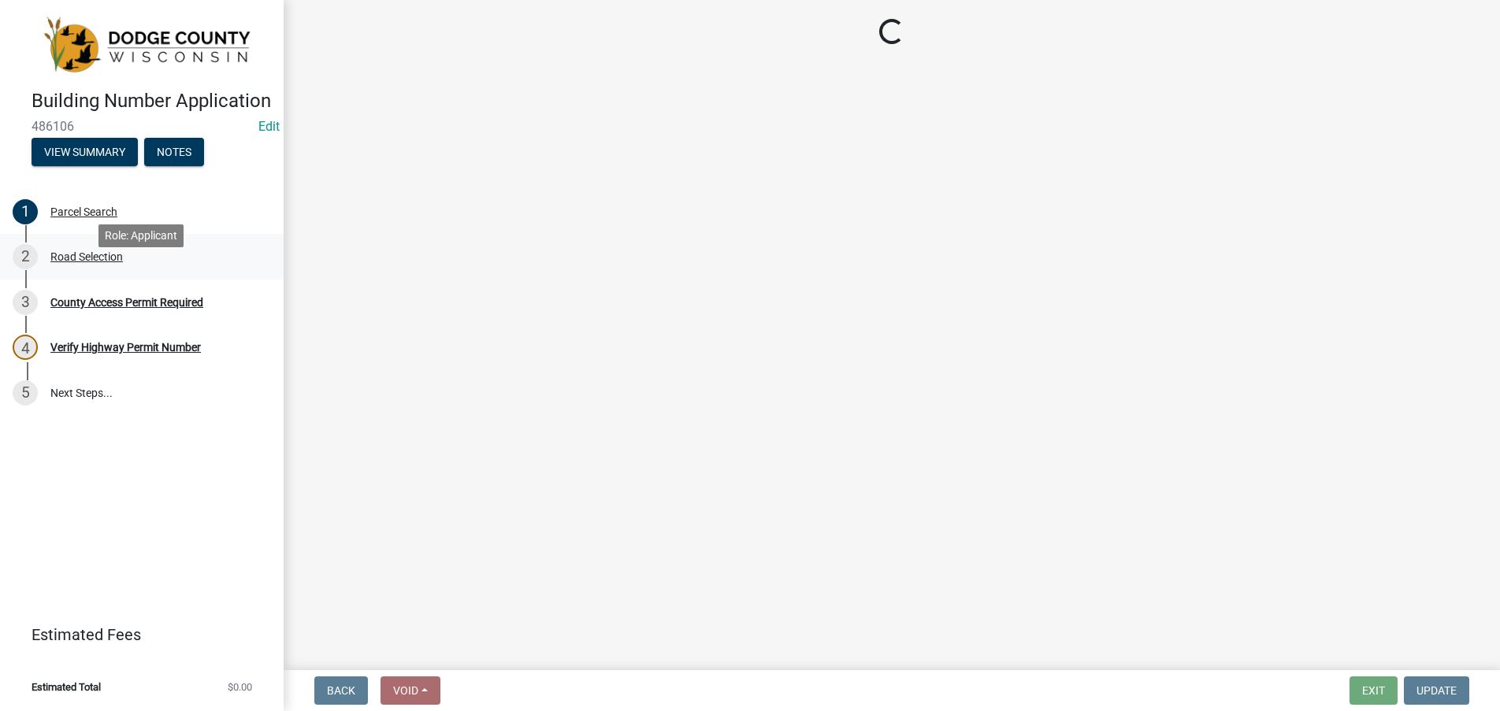
select select "2e22ec80-73f7-4c8e-a01c-b3f055188192"
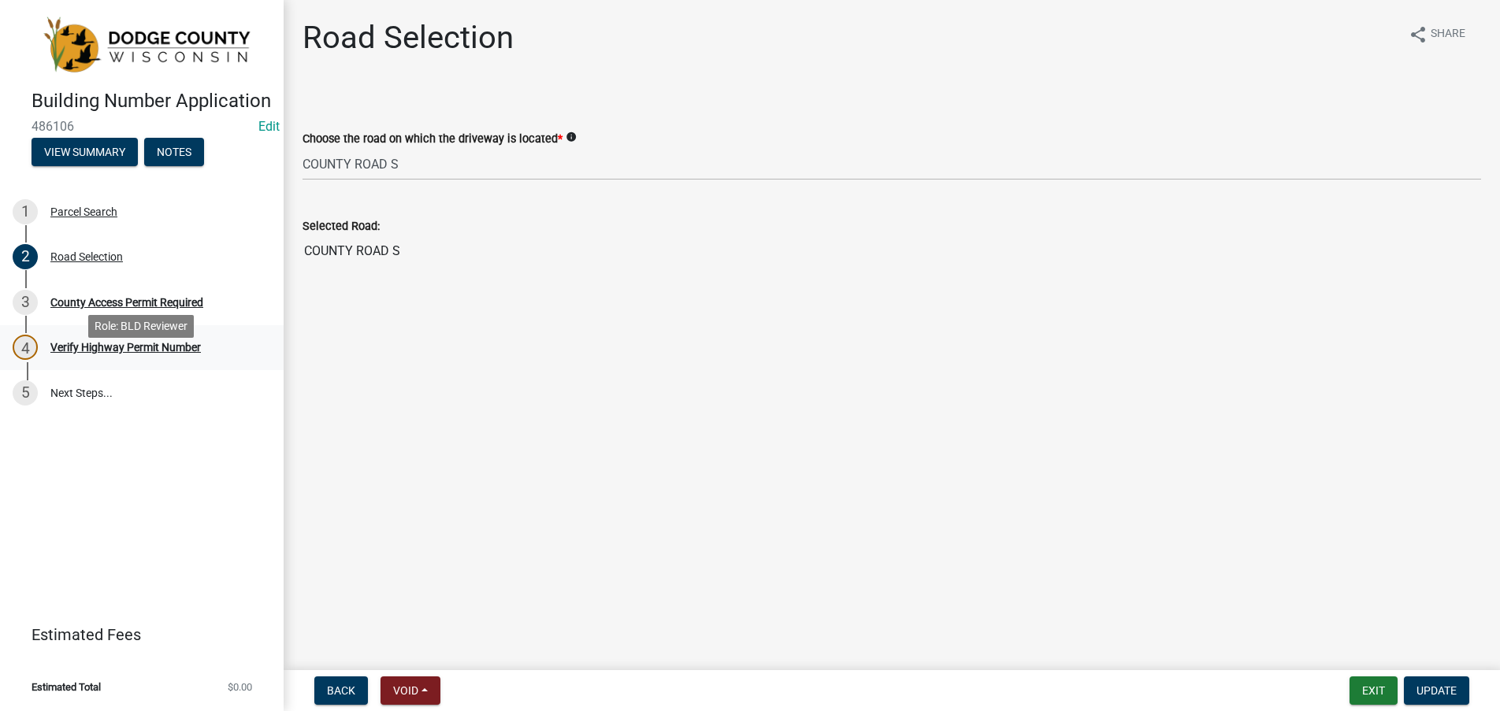
click at [101, 353] on div "Verify Highway Permit Number" at bounding box center [125, 347] width 150 height 11
click at [102, 353] on div "Verify Highway Permit Number" at bounding box center [125, 347] width 150 height 11
click at [84, 416] on link "5 Next Steps..." at bounding box center [142, 393] width 284 height 46
click at [95, 353] on div "Verify Highway Permit Number" at bounding box center [125, 347] width 150 height 11
click at [80, 217] on div "Parcel Search" at bounding box center [83, 211] width 67 height 11
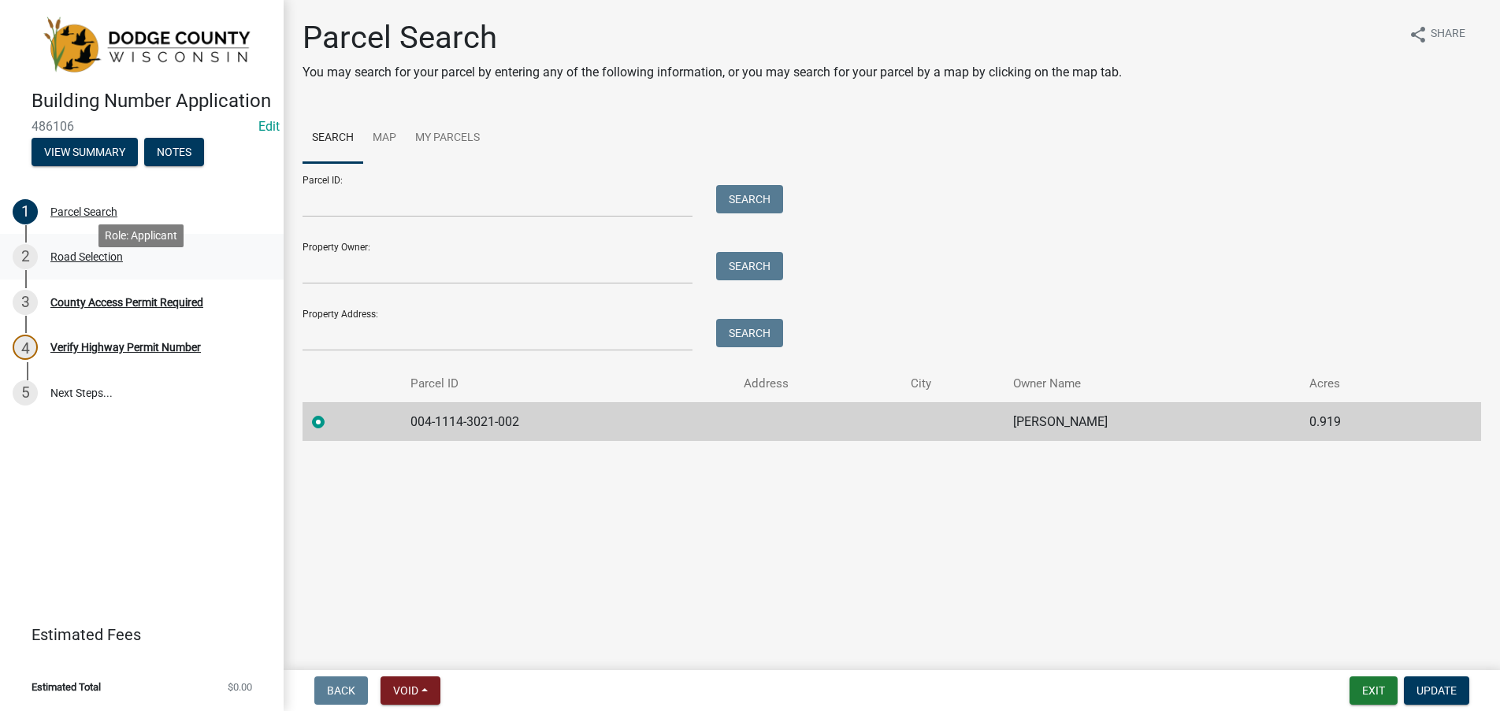
click at [75, 262] on div "Road Selection" at bounding box center [86, 256] width 72 height 11
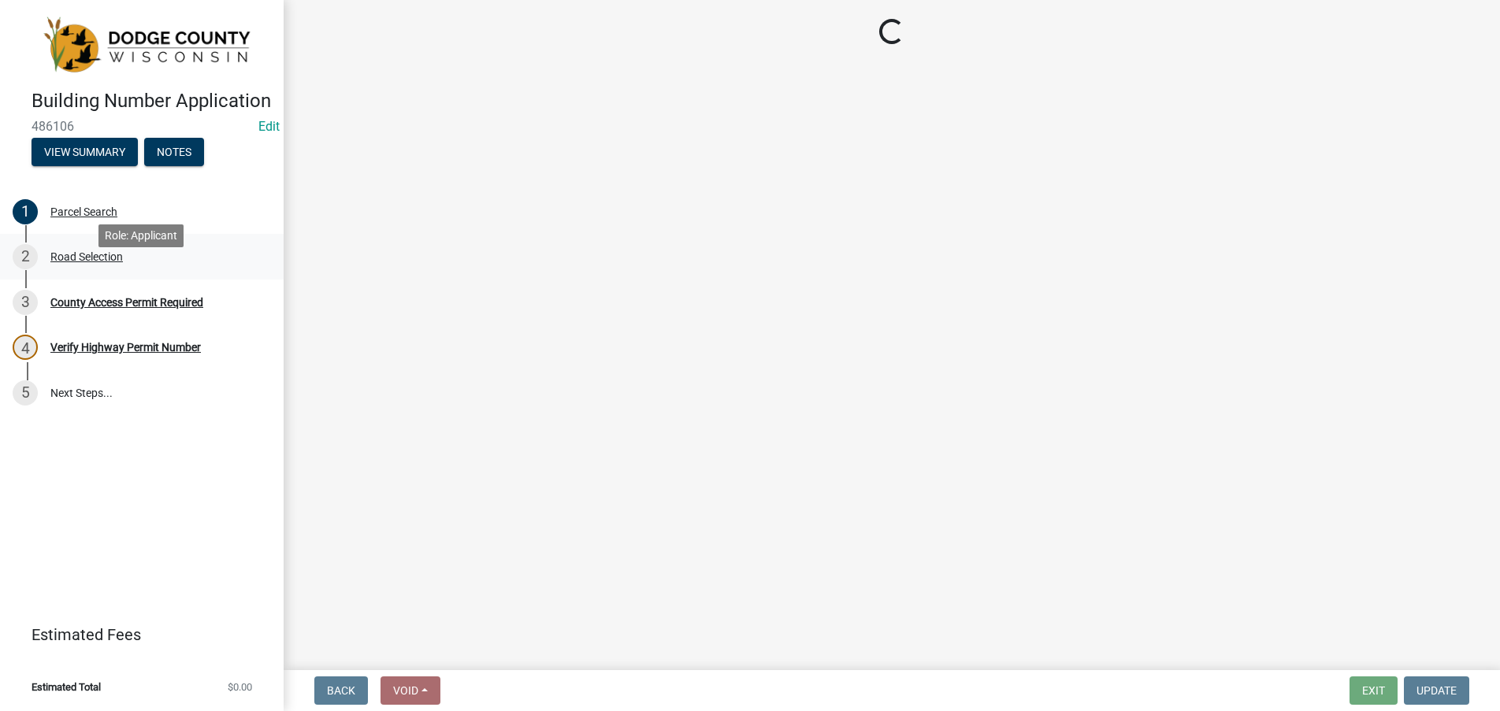
select select "2e22ec80-73f7-4c8e-a01c-b3f055188192"
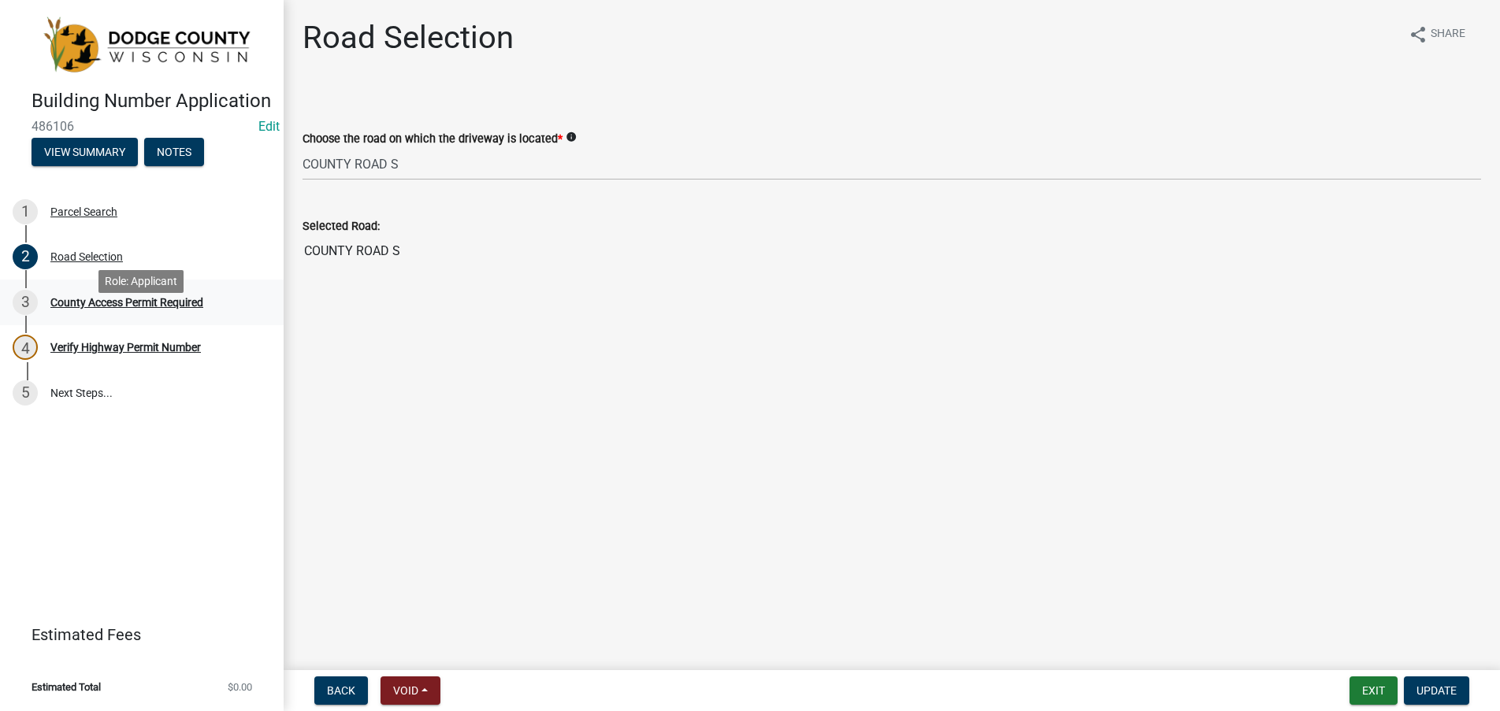
click at [77, 308] on div "County Access Permit Required" at bounding box center [126, 302] width 153 height 11
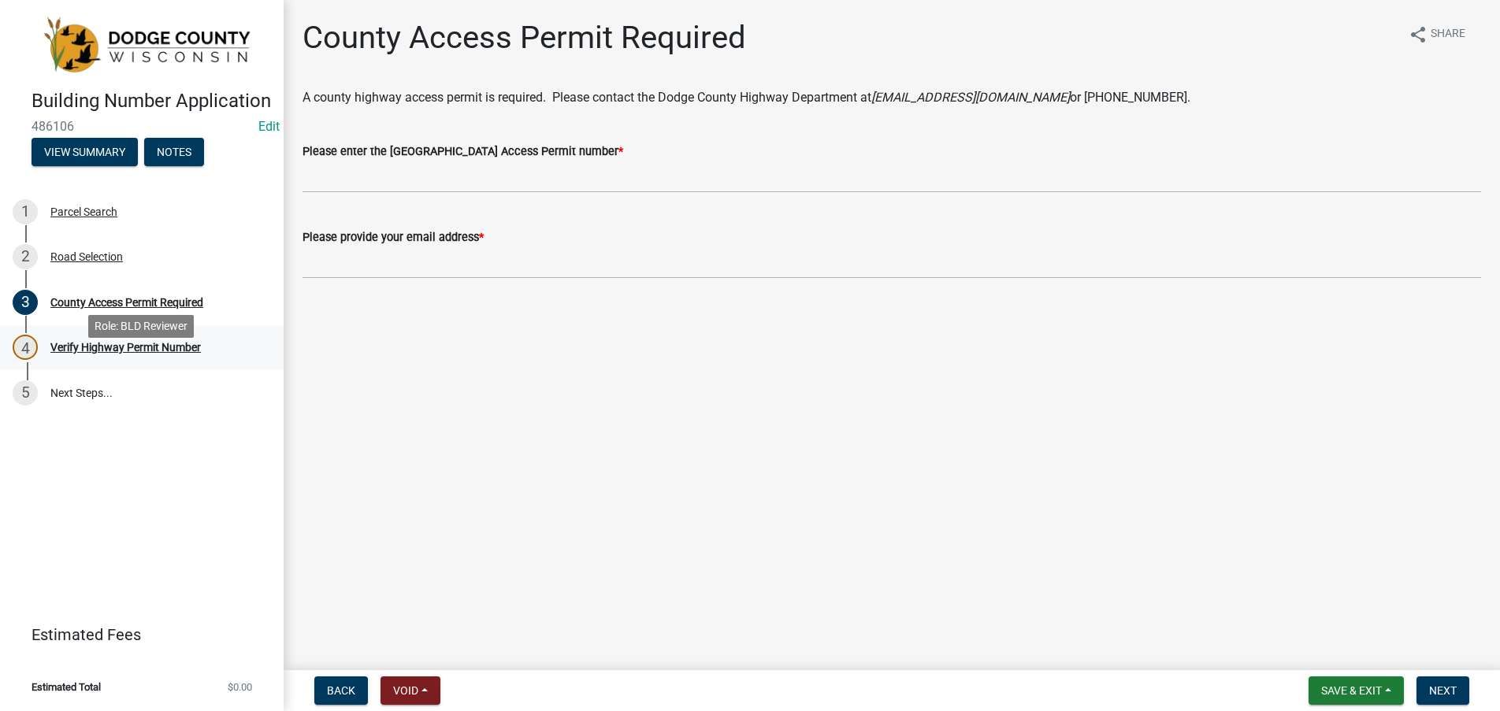
click at [87, 353] on div "Verify Highway Permit Number" at bounding box center [125, 347] width 150 height 11
click at [159, 353] on div "Verify Highway Permit Number" at bounding box center [125, 347] width 150 height 11
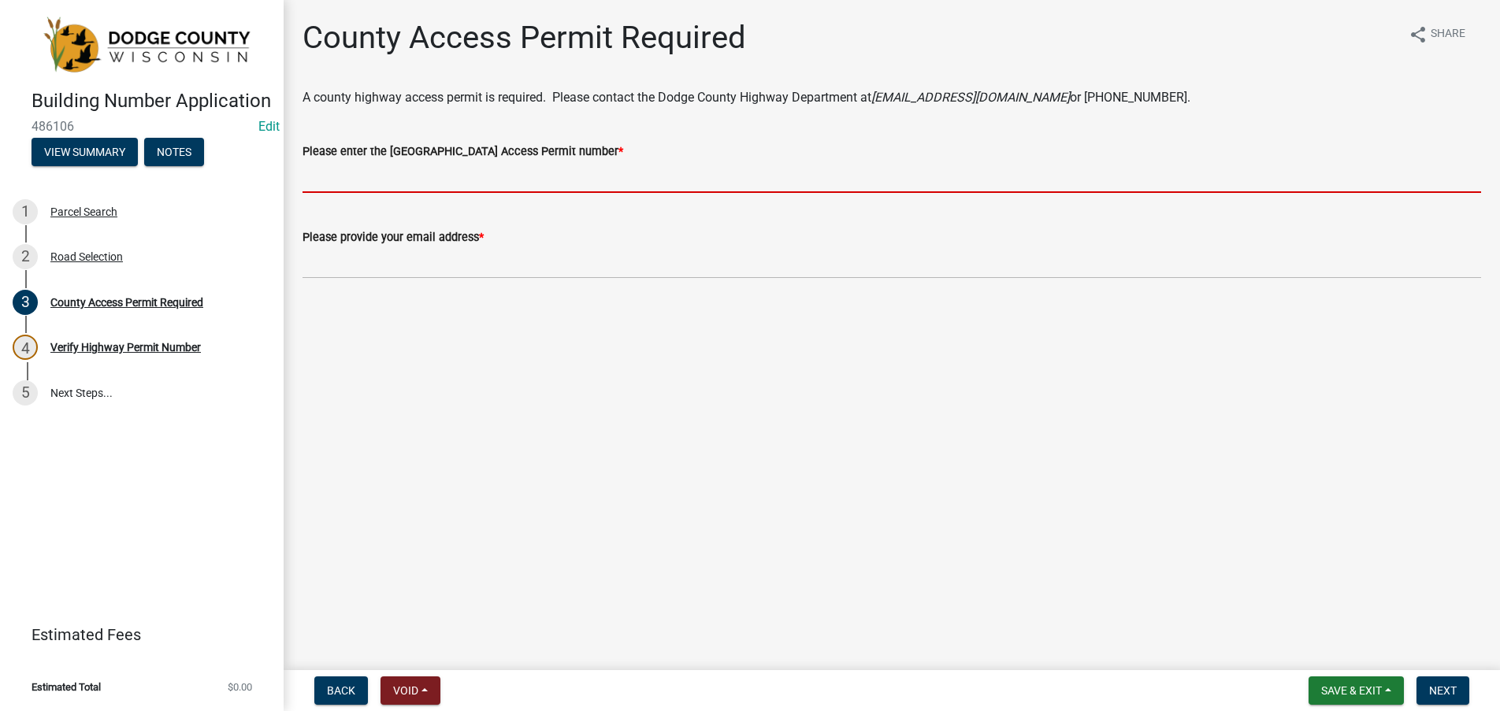
click at [366, 188] on input "Please enter the [GEOGRAPHIC_DATA] Access Permit number *" at bounding box center [892, 177] width 1179 height 32
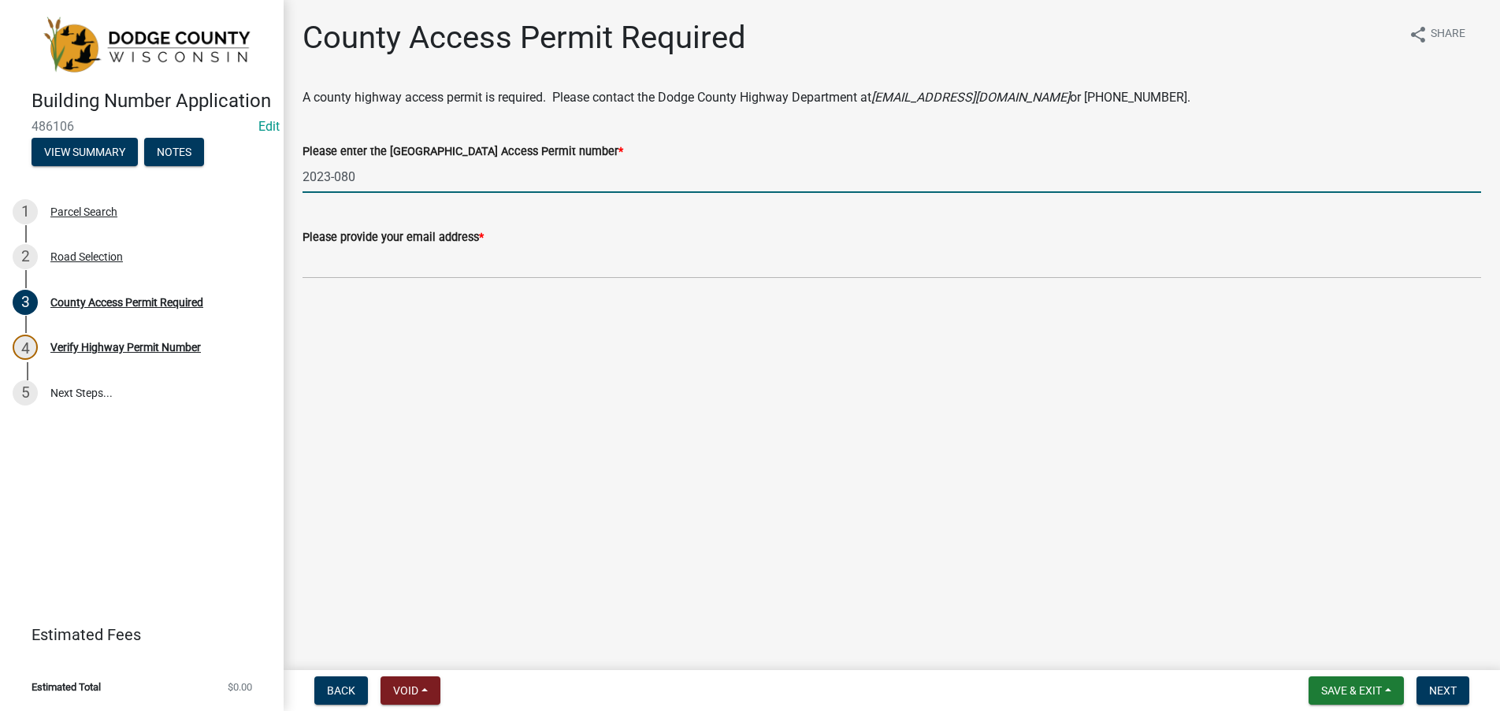
type input "2023-080"
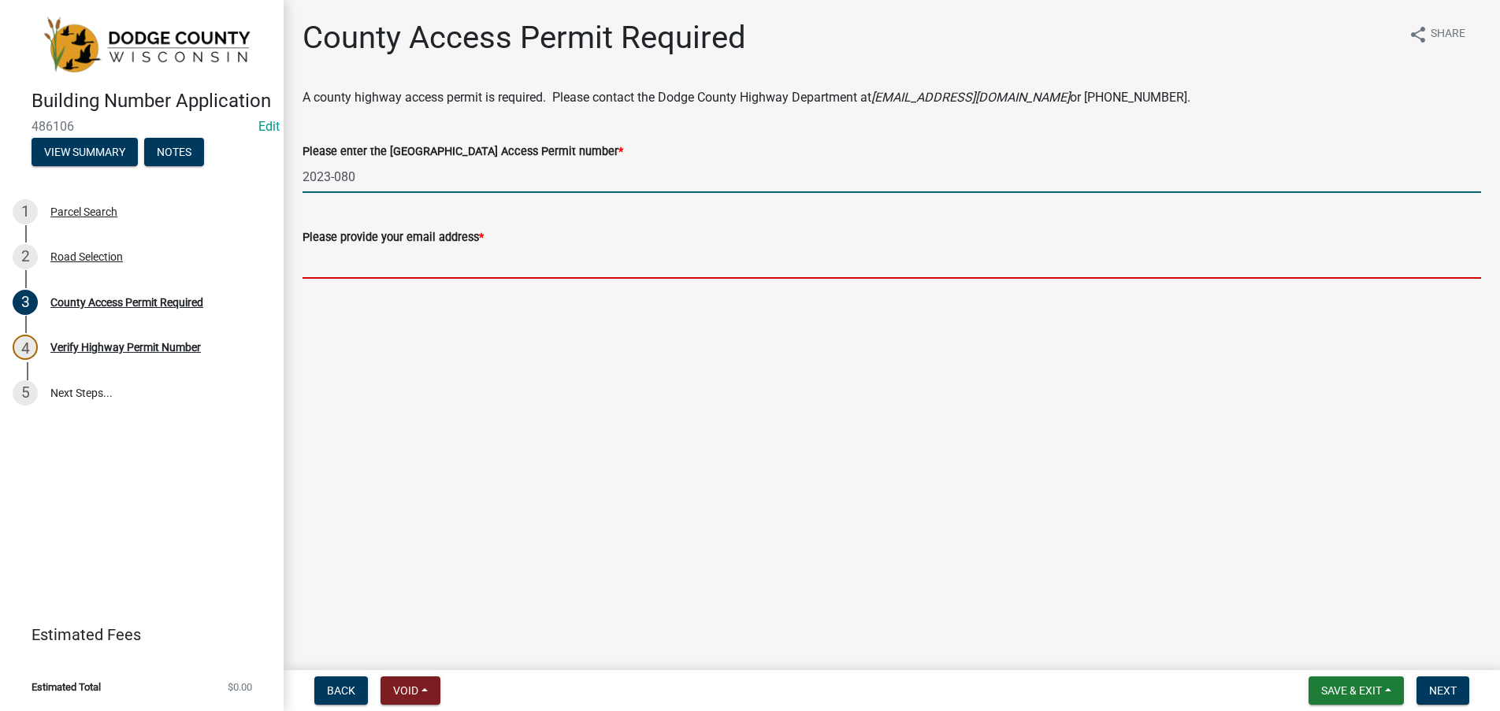
click at [378, 259] on input "Please provide your email address *" at bounding box center [892, 263] width 1179 height 32
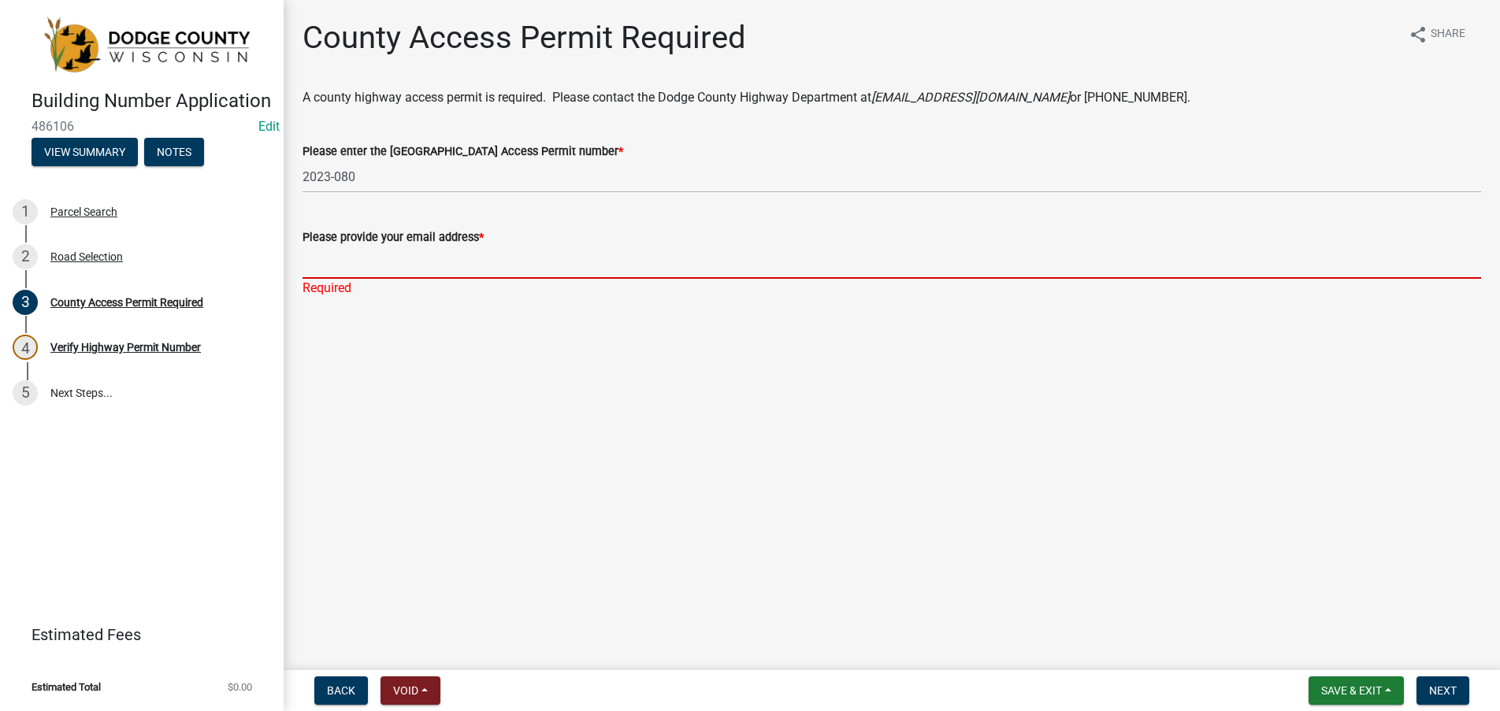
paste input "[PERSON_NAME] <[PERSON_NAME][EMAIL_ADDRESS][DOMAIN_NAME]>"
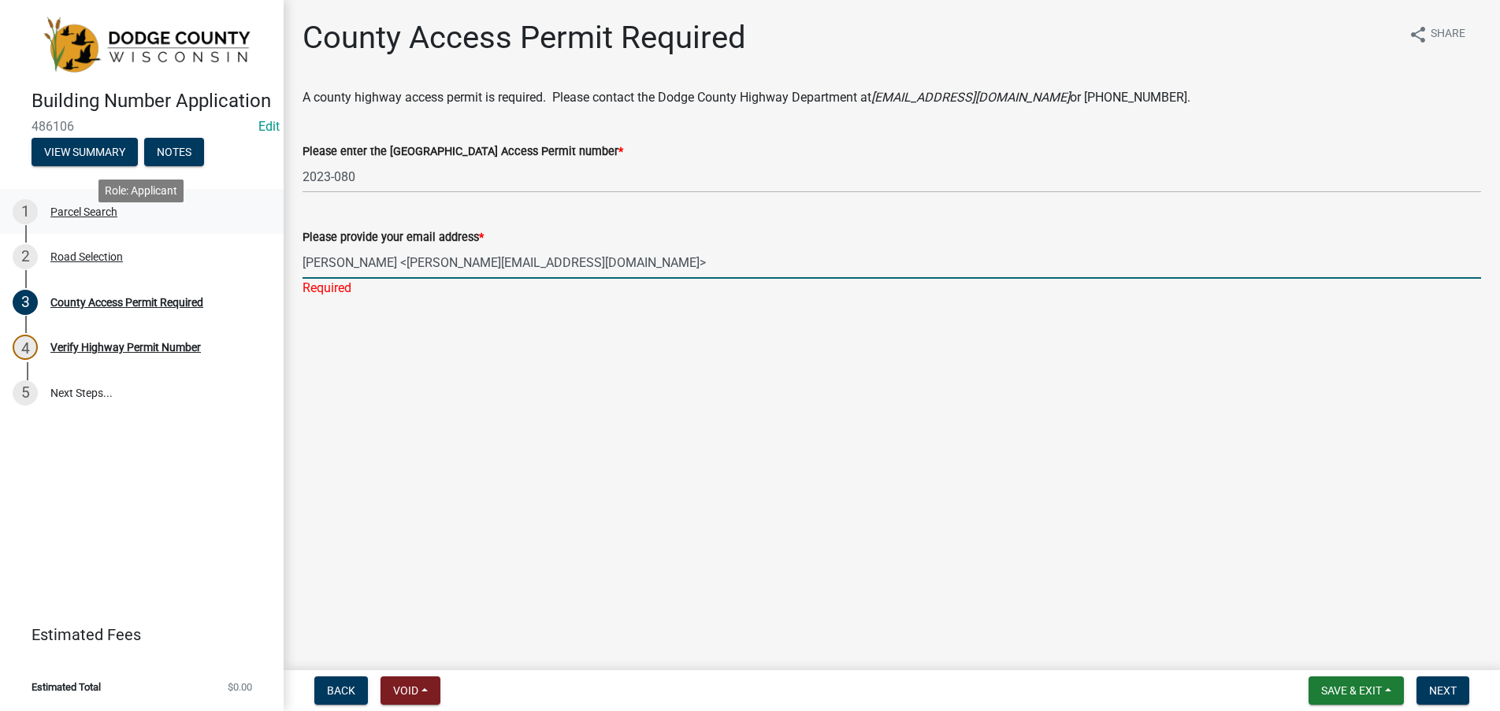
drag, startPoint x: 377, startPoint y: 262, endPoint x: 243, endPoint y: 252, distance: 135.1
click at [243, 252] on div "Building Number Application 486106 Edit View Summary Notes 1 Parcel Search 2 Ro…" at bounding box center [750, 355] width 1500 height 711
click at [457, 258] on input "[PERSON_NAME][EMAIL_ADDRESS][DOMAIN_NAME]>" at bounding box center [892, 263] width 1179 height 32
type input "[PERSON_NAME][EMAIL_ADDRESS][DOMAIN_NAME]"
click at [1443, 696] on span "Next" at bounding box center [1443, 691] width 28 height 13
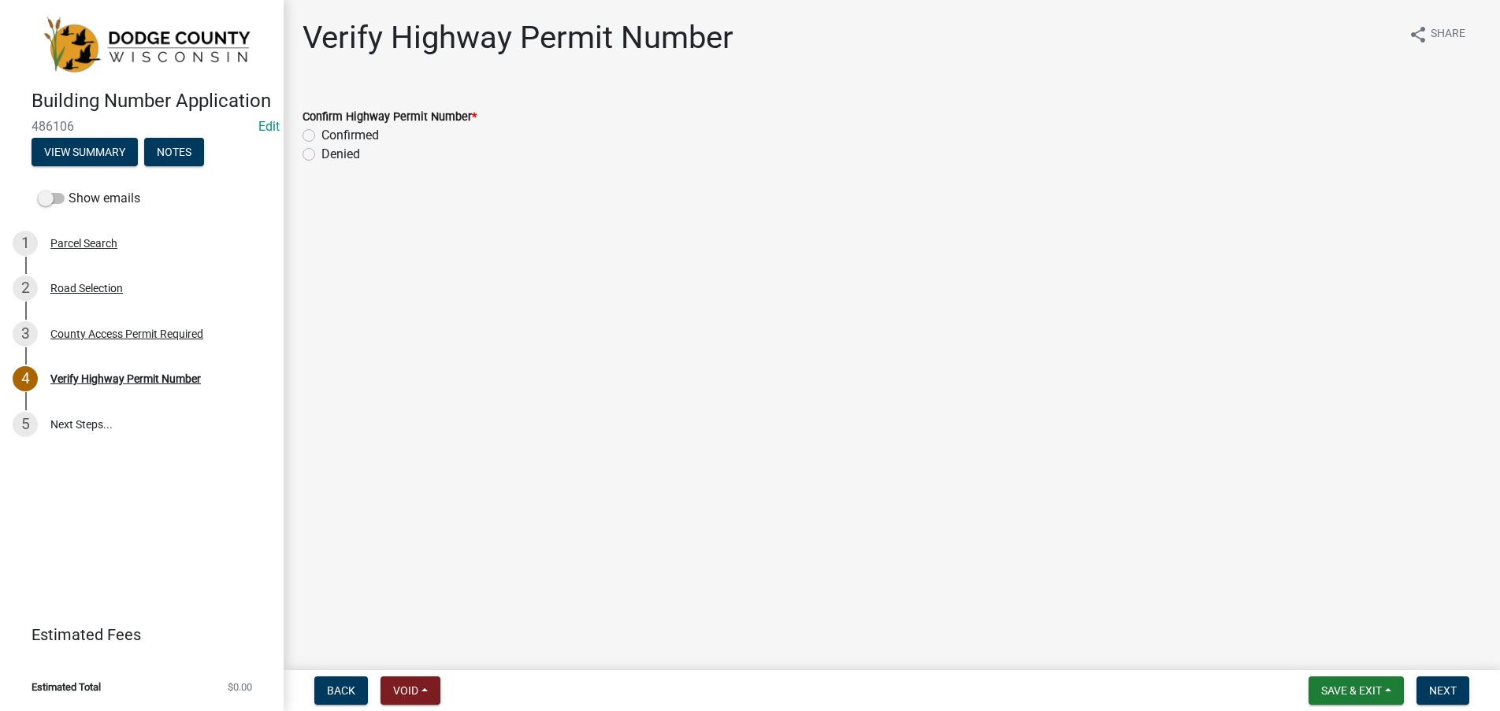
click at [321, 133] on label "Confirmed" at bounding box center [350, 135] width 58 height 19
click at [321, 133] on input "Confirmed" at bounding box center [326, 131] width 10 height 10
radio input "true"
click at [1443, 689] on span "Next" at bounding box center [1443, 691] width 28 height 13
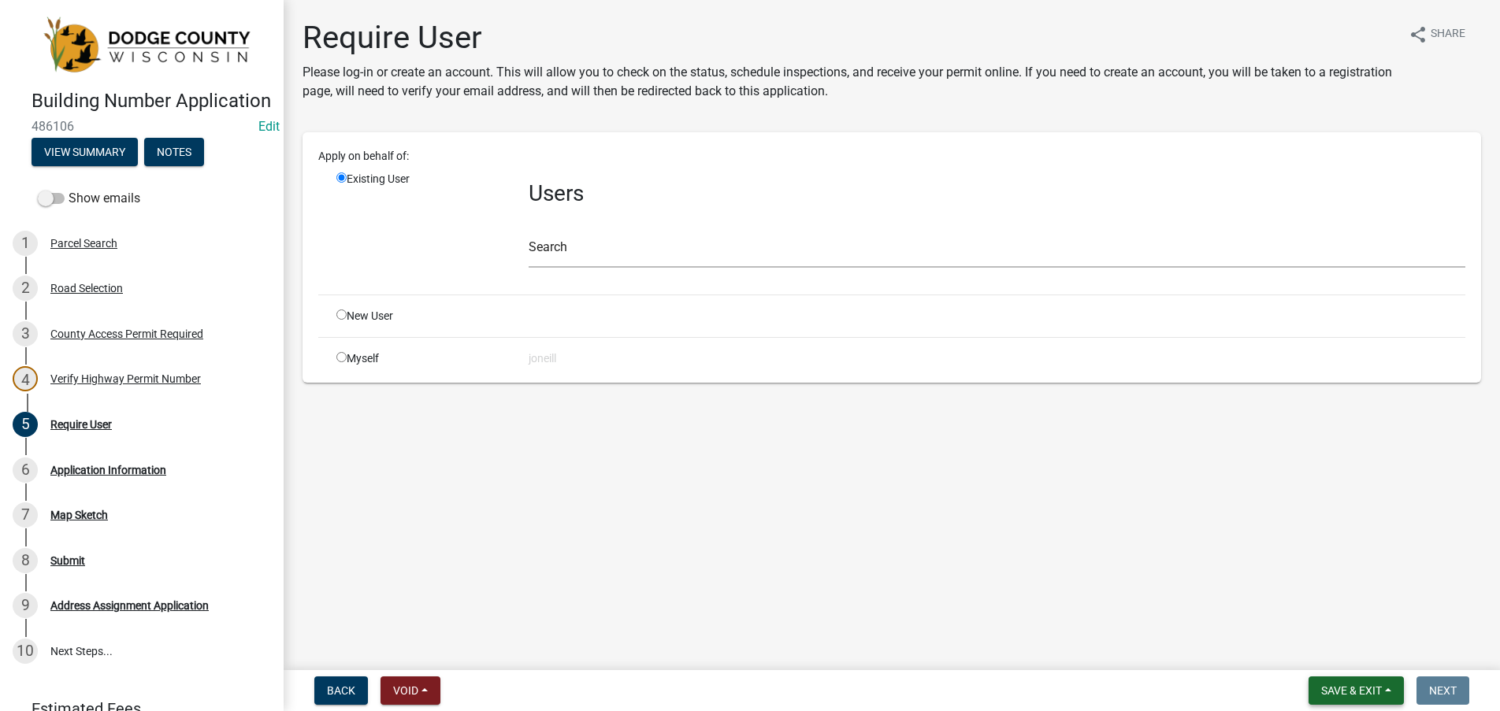
click at [1331, 685] on span "Save & Exit" at bounding box center [1351, 691] width 61 height 13
click at [1335, 654] on button "Save & Exit" at bounding box center [1341, 650] width 126 height 38
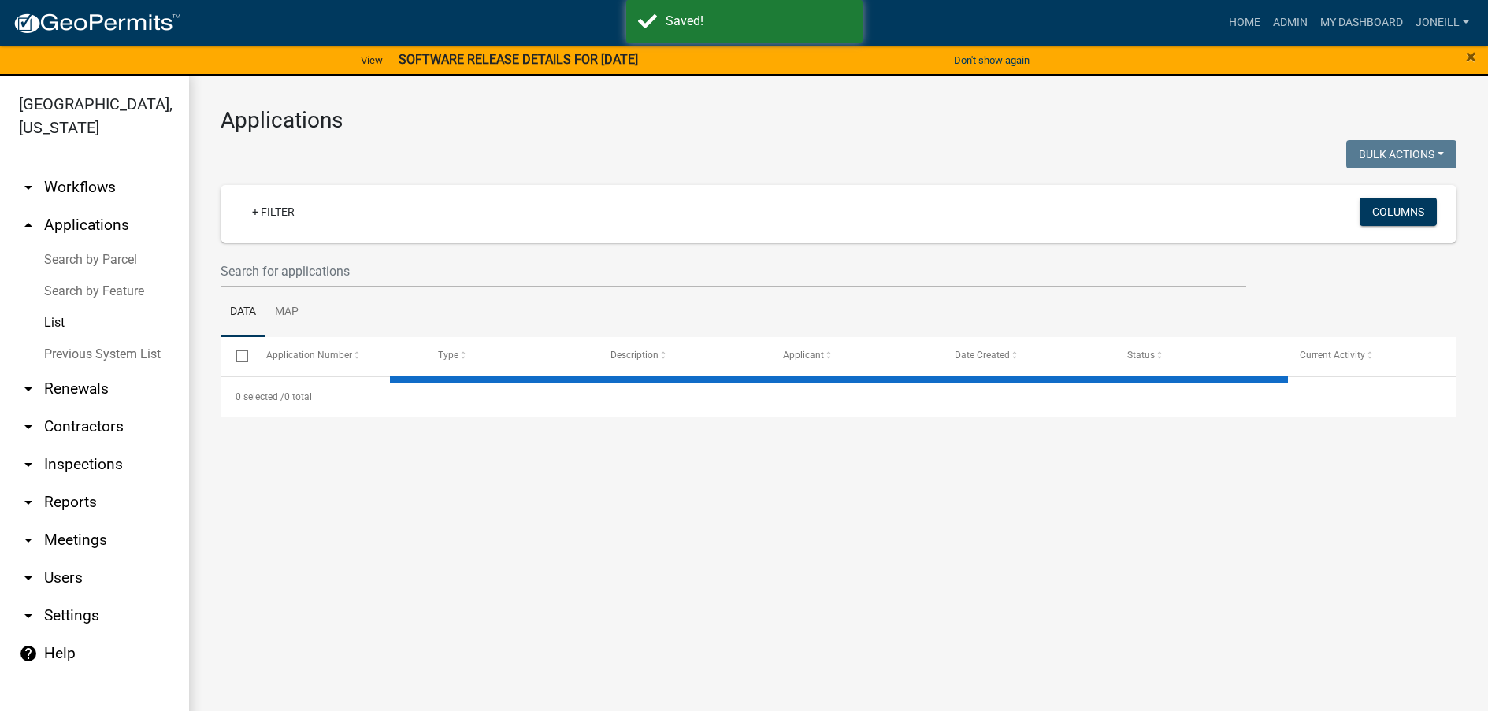
select select "3: 100"
